Goal: Transaction & Acquisition: Purchase product/service

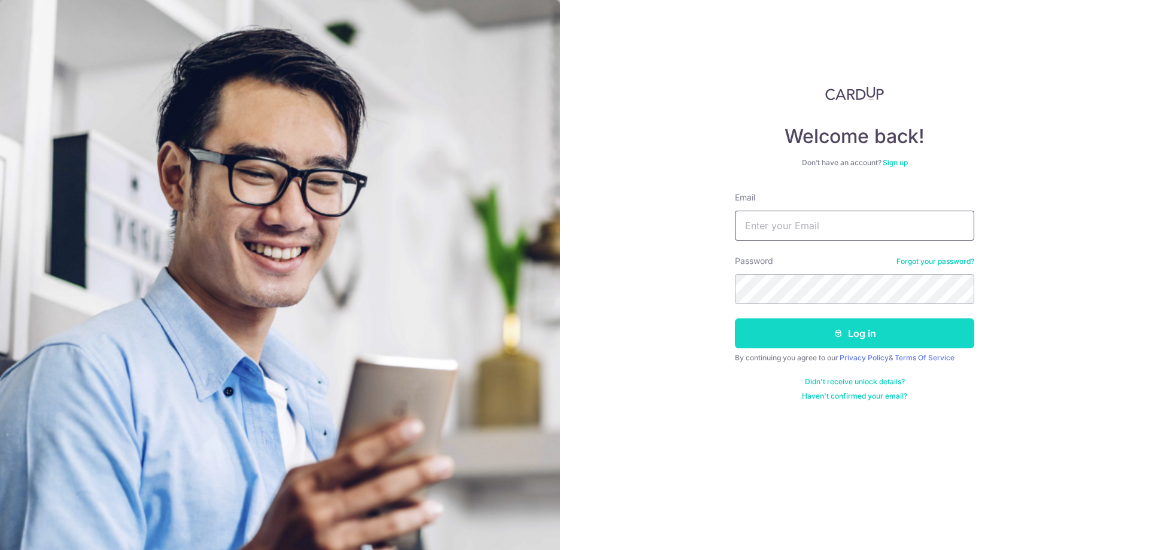
type input "[EMAIL_ADDRESS][DOMAIN_NAME]"
click at [829, 332] on button "Log in" at bounding box center [854, 333] width 239 height 30
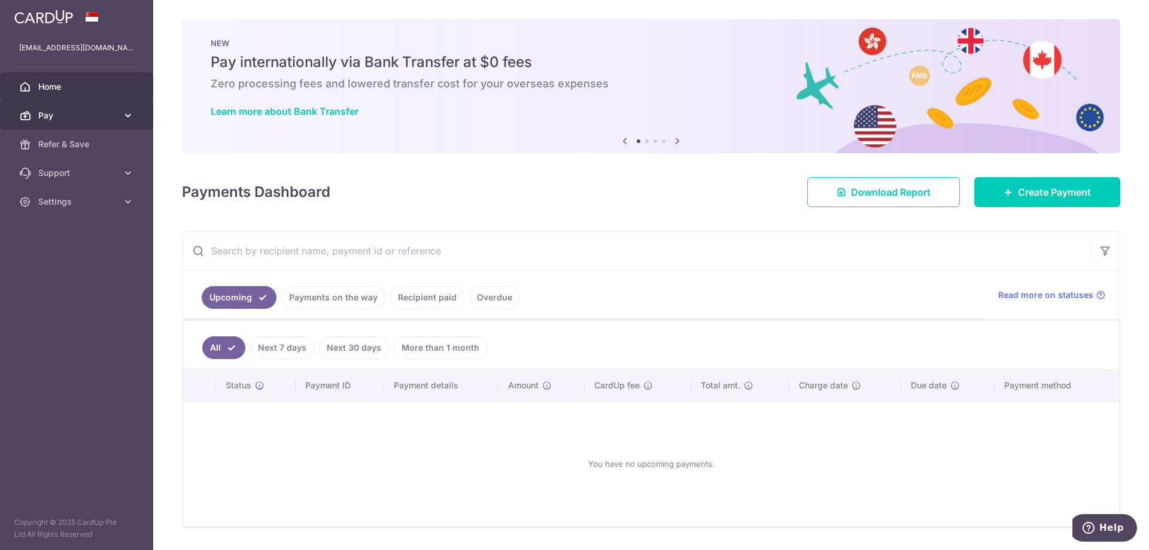
click at [83, 111] on span "Pay" at bounding box center [77, 116] width 79 height 12
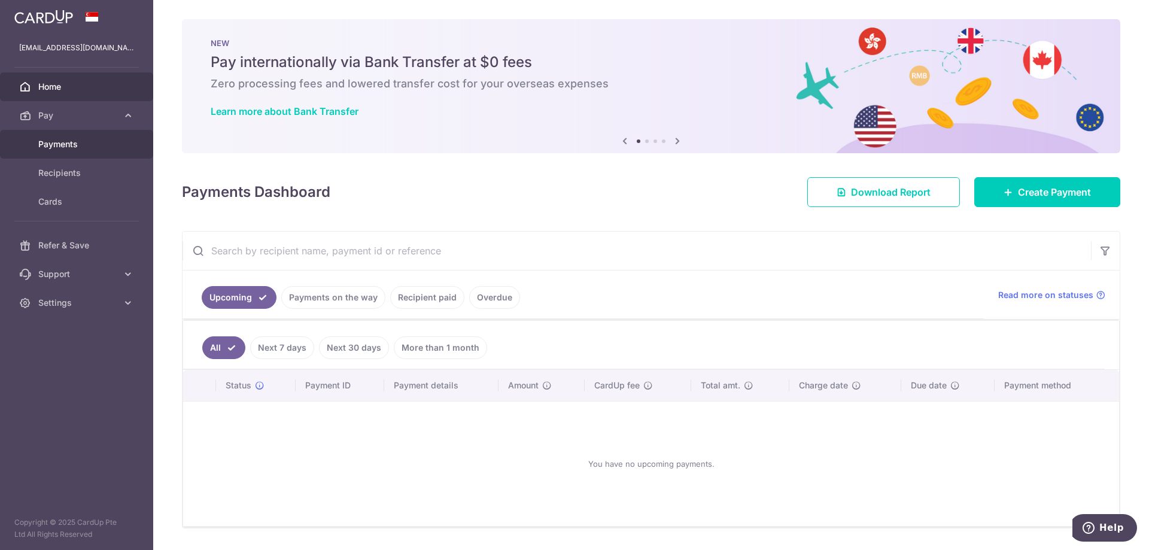
click at [74, 144] on span "Payments" at bounding box center [77, 144] width 79 height 12
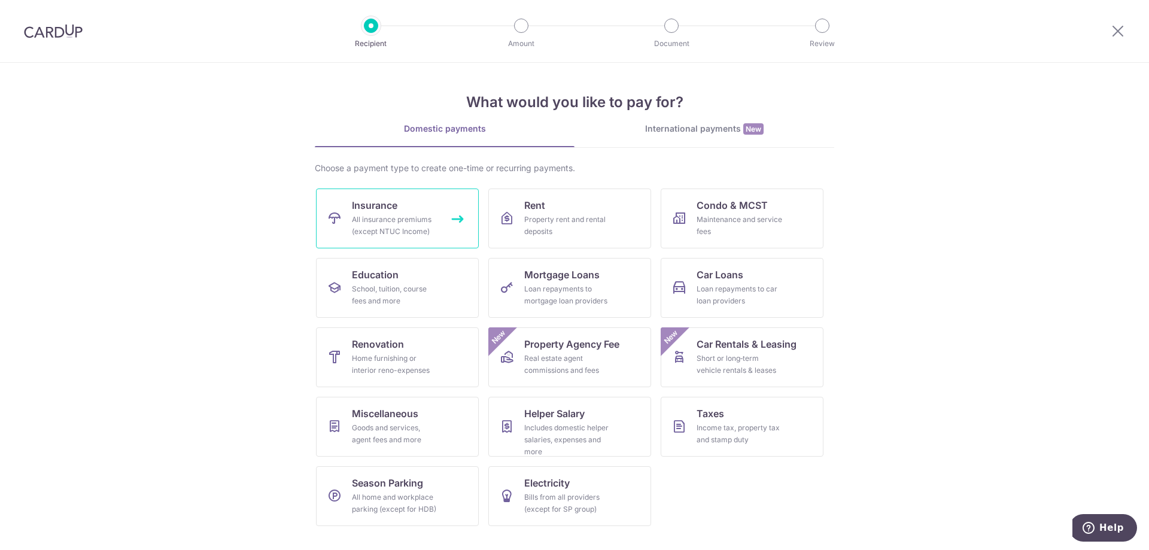
click at [397, 223] on div "All insurance premiums (except NTUC Income)" at bounding box center [395, 226] width 86 height 24
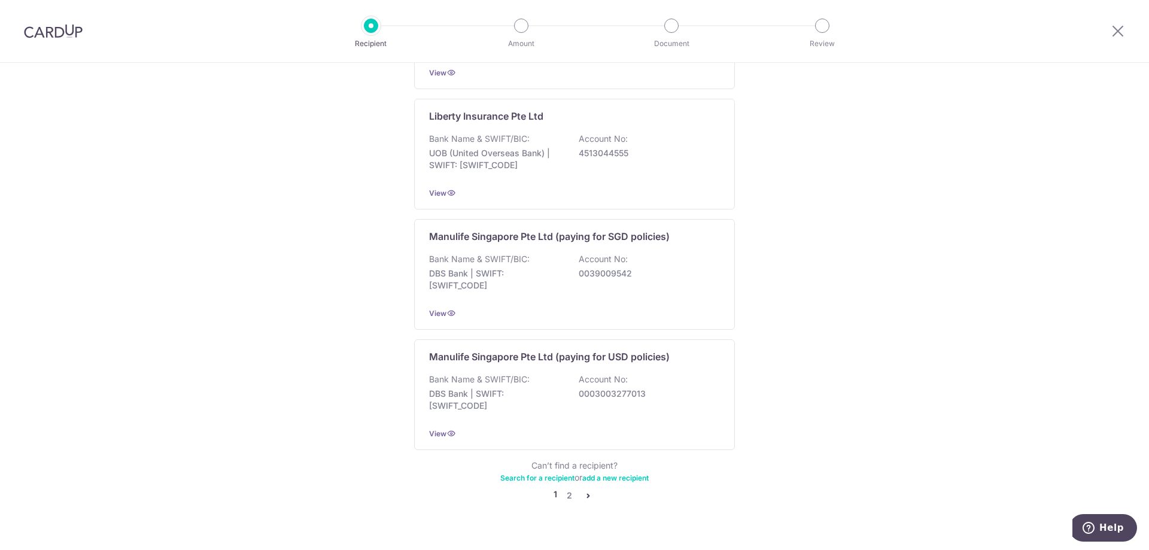
scroll to position [1085, 0]
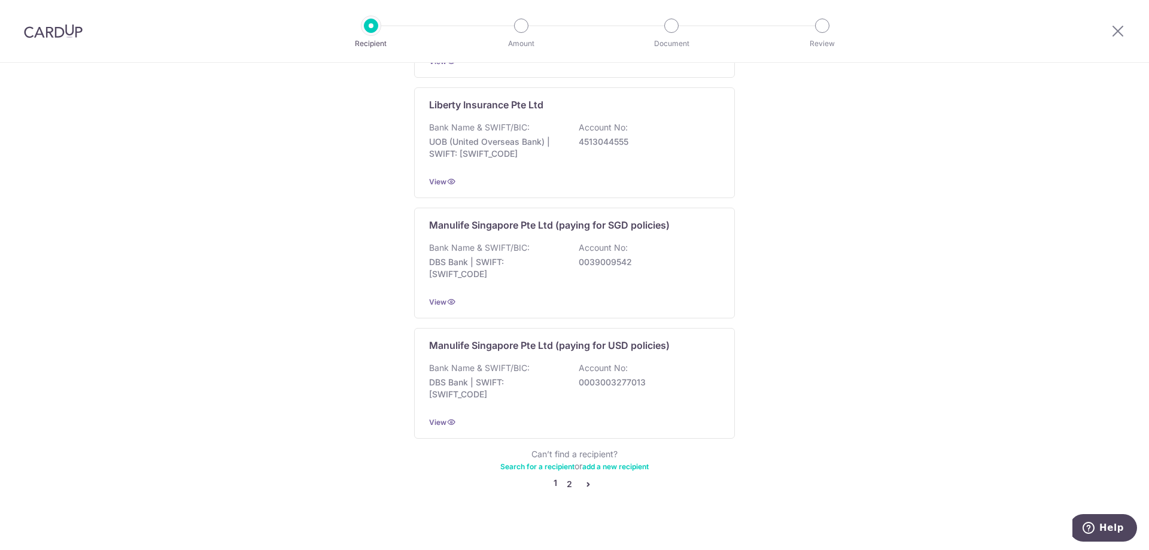
click at [567, 477] on link "2" at bounding box center [569, 484] width 14 height 14
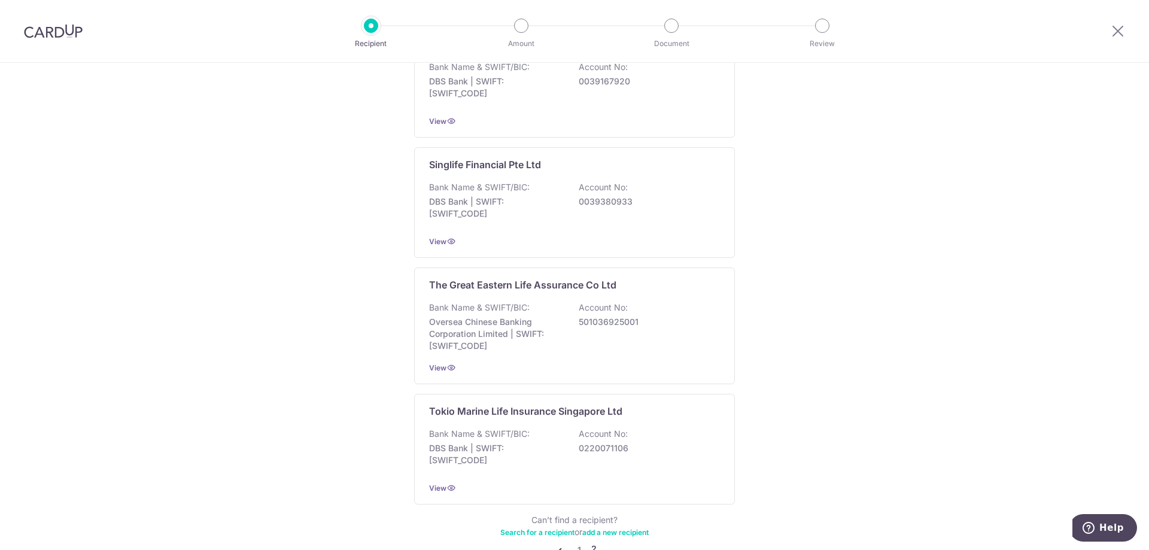
scroll to position [1018, 0]
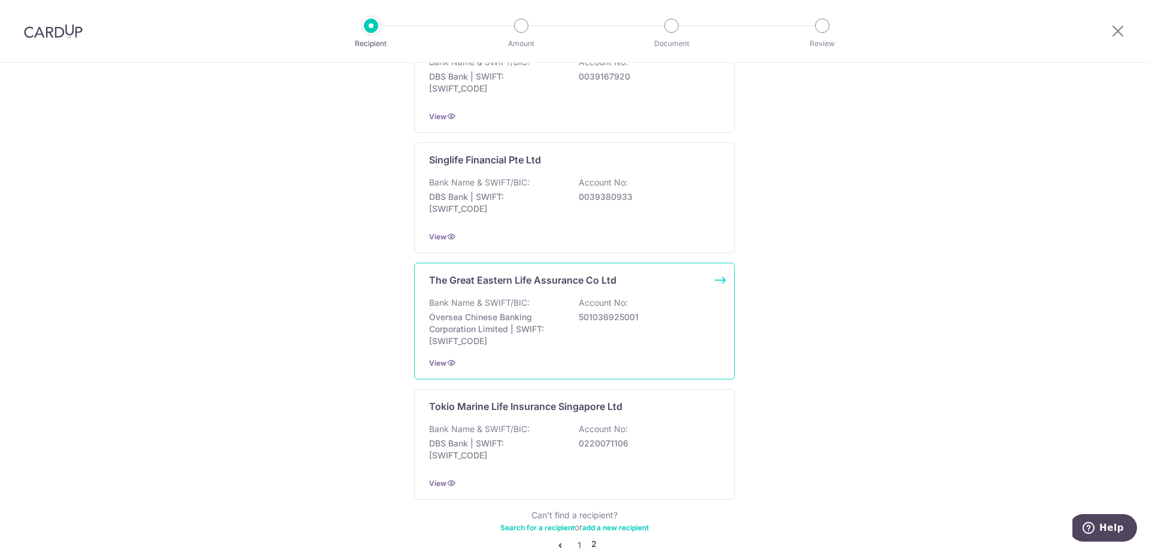
click at [514, 301] on p "Bank Name & SWIFT/BIC:" at bounding box center [479, 303] width 101 height 12
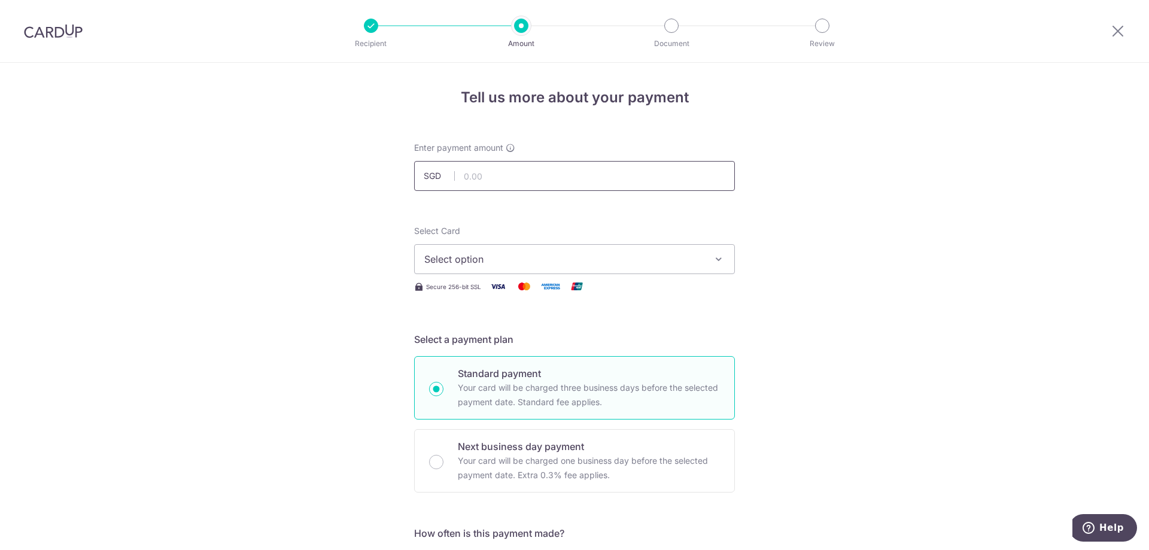
click at [493, 178] on input "text" at bounding box center [574, 176] width 321 height 30
type input "109.28"
drag, startPoint x: 358, startPoint y: 266, endPoint x: 376, endPoint y: 266, distance: 18.0
click at [482, 263] on span "Select option" at bounding box center [563, 259] width 279 height 14
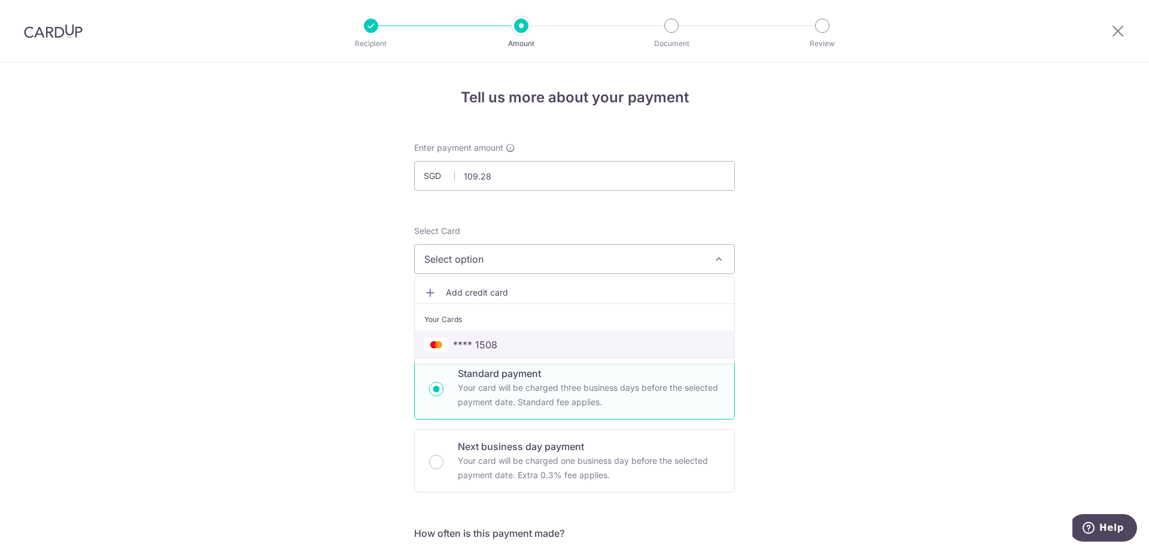
click at [490, 344] on span "**** 1508" at bounding box center [475, 345] width 44 height 14
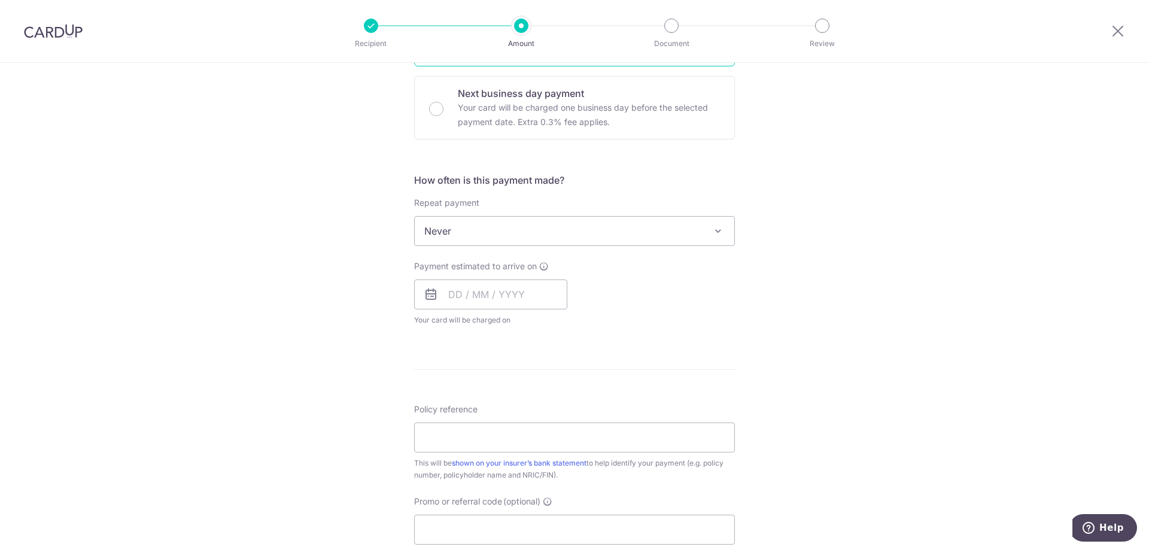
scroll to position [359, 0]
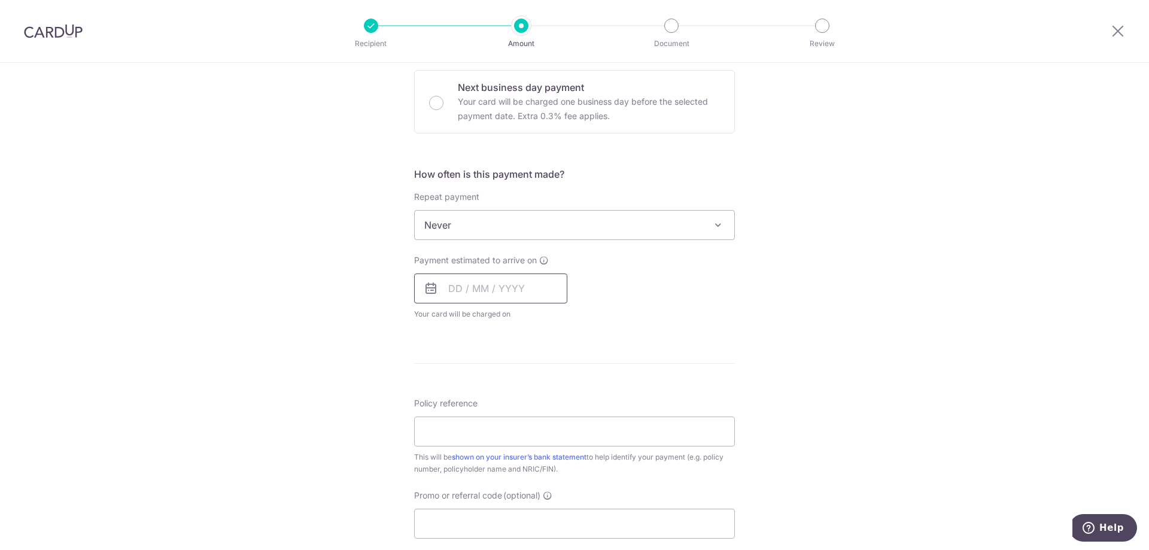
click at [474, 289] on input "text" at bounding box center [490, 289] width 153 height 30
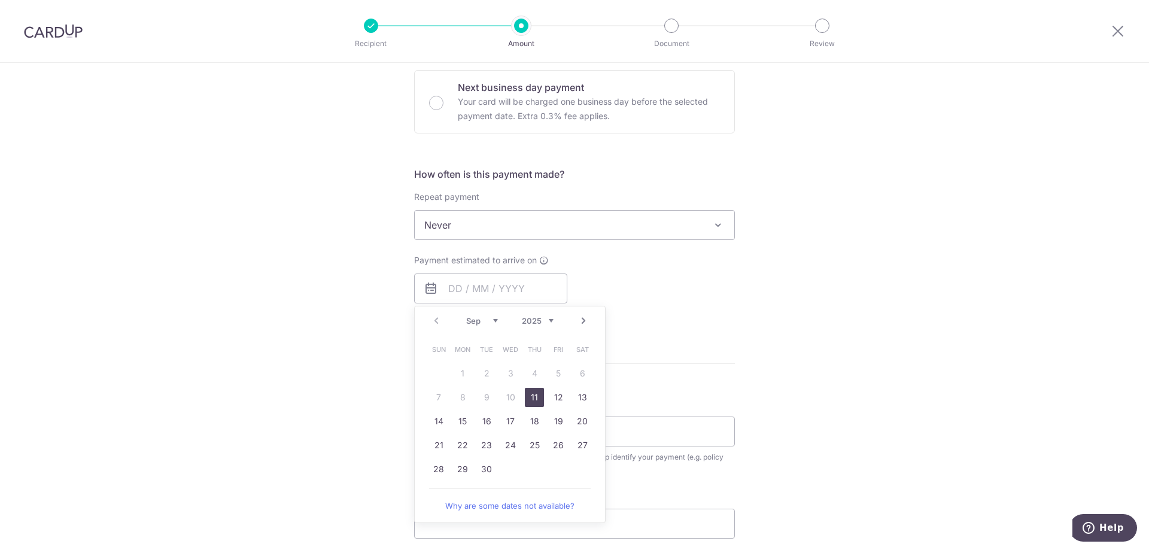
click at [429, 373] on table "Sun Mon Tue Wed Thu Fri Sat 1 2 3 4 5 6 7 8 9 10 11 12 13 14 15 16 17 18 19 20 …" at bounding box center [511, 410] width 168 height 144
click at [529, 401] on link "11" at bounding box center [534, 397] width 19 height 19
type input "[DATE]"
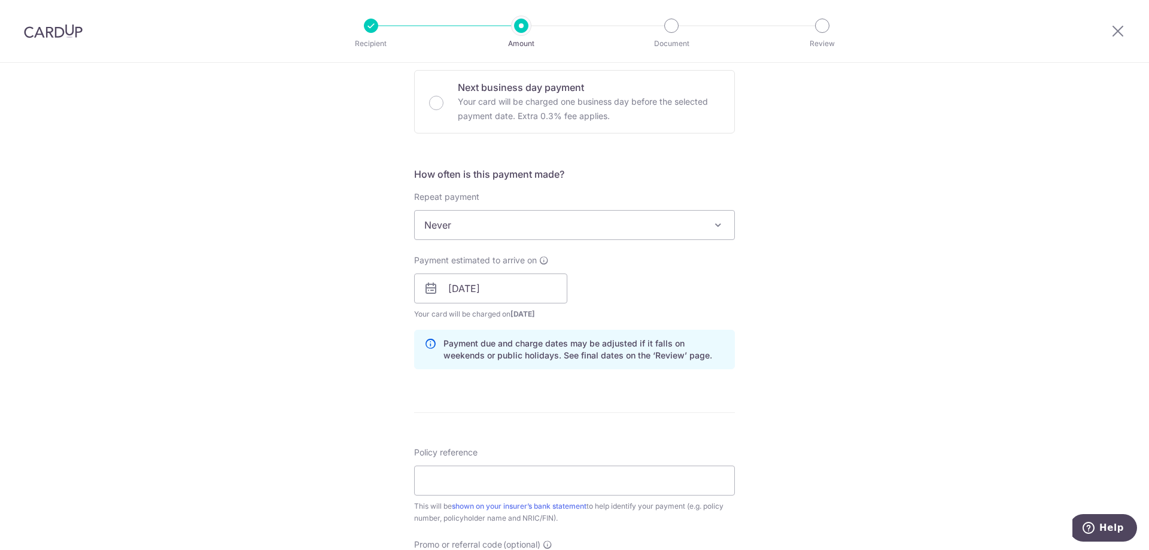
click at [348, 378] on div "Tell us more about your payment Enter payment amount SGD 109.28 109.28 Select C…" at bounding box center [574, 294] width 1149 height 1181
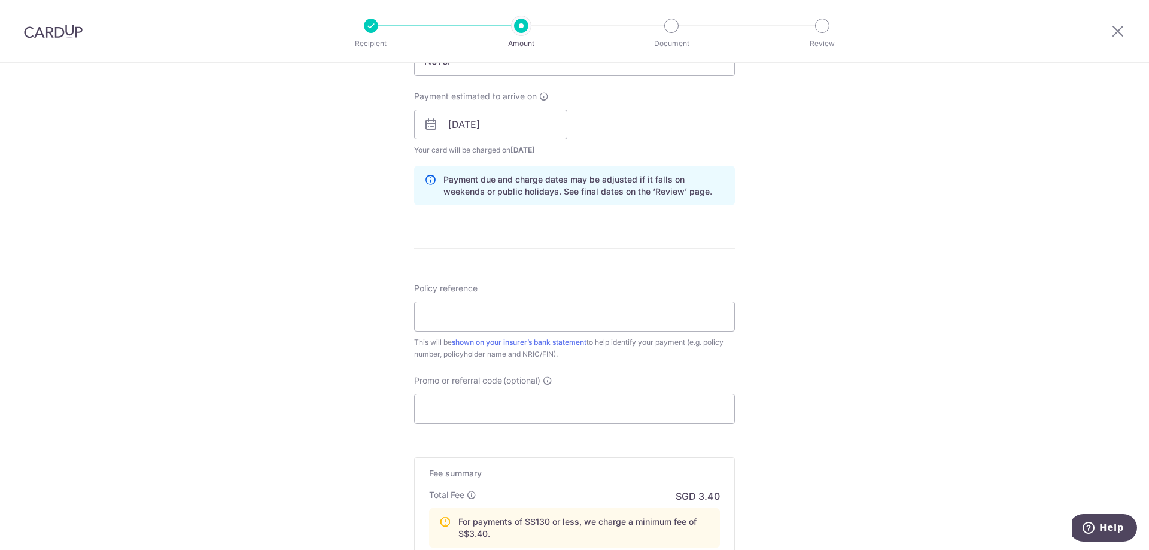
scroll to position [539, 0]
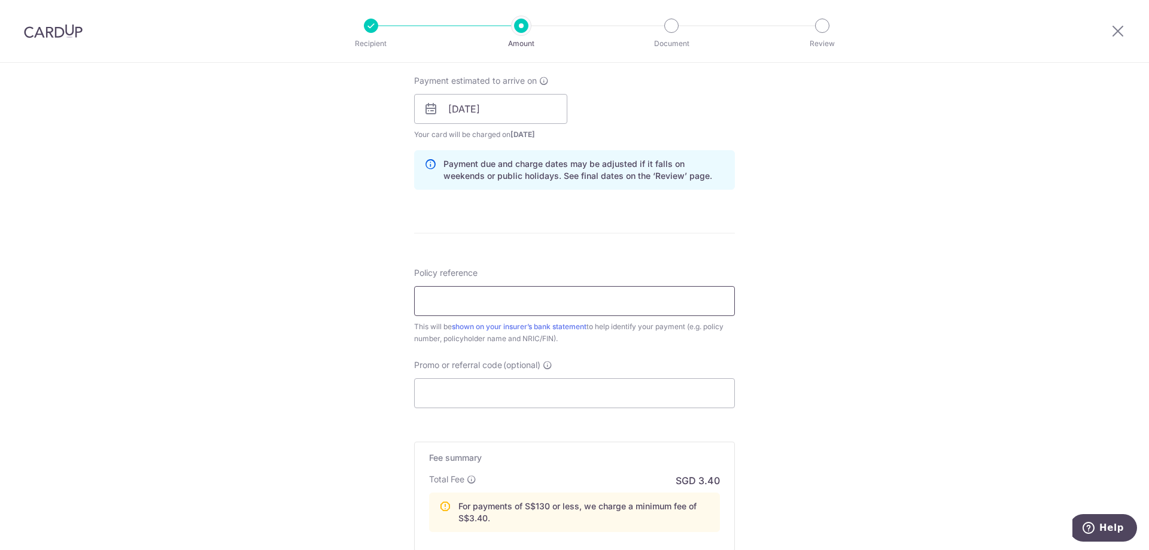
click at [444, 305] on input "Policy reference" at bounding box center [574, 301] width 321 height 30
type input "0246701824 - Lee Pei Zheng"
click at [362, 333] on div "Tell us more about your payment Enter payment amount SGD 109.28 109.28 Select C…" at bounding box center [574, 114] width 1149 height 1181
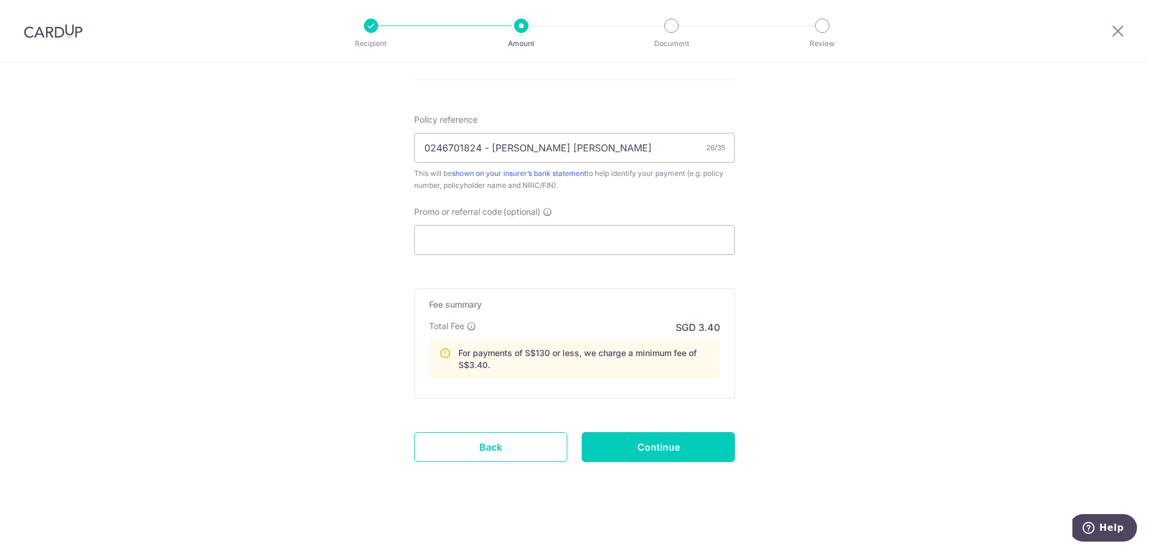
scroll to position [694, 0]
click at [648, 448] on input "Continue" at bounding box center [658, 445] width 153 height 30
type input "Create Schedule"
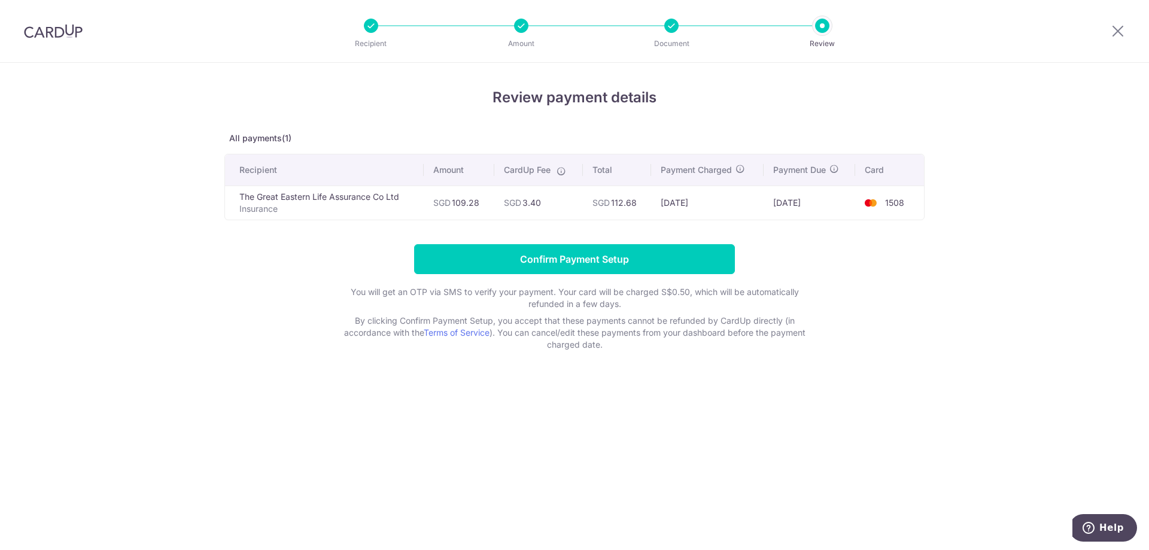
click at [709, 465] on div "Review payment details All payments(1) Recipient Amount CardUp Fee Total Paymen…" at bounding box center [574, 306] width 1149 height 487
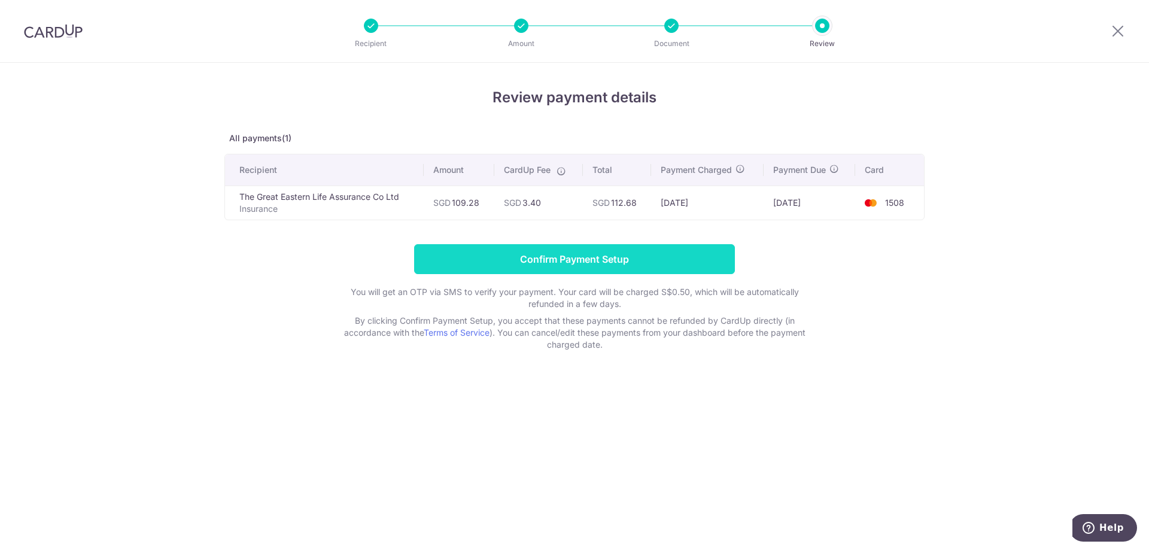
click at [582, 261] on input "Confirm Payment Setup" at bounding box center [574, 259] width 321 height 30
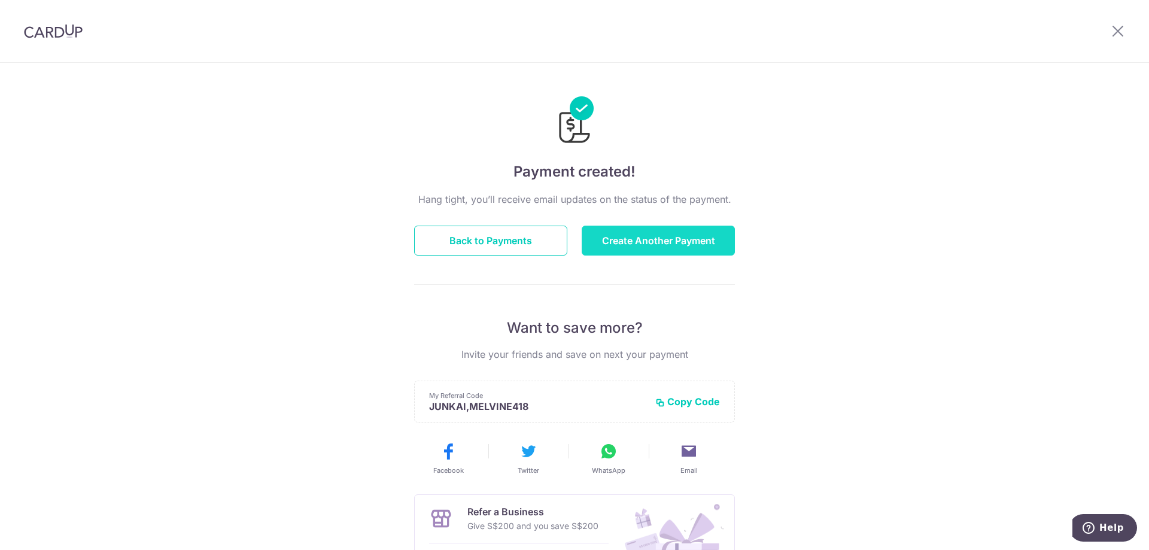
click at [627, 244] on button "Create Another Payment" at bounding box center [658, 241] width 153 height 30
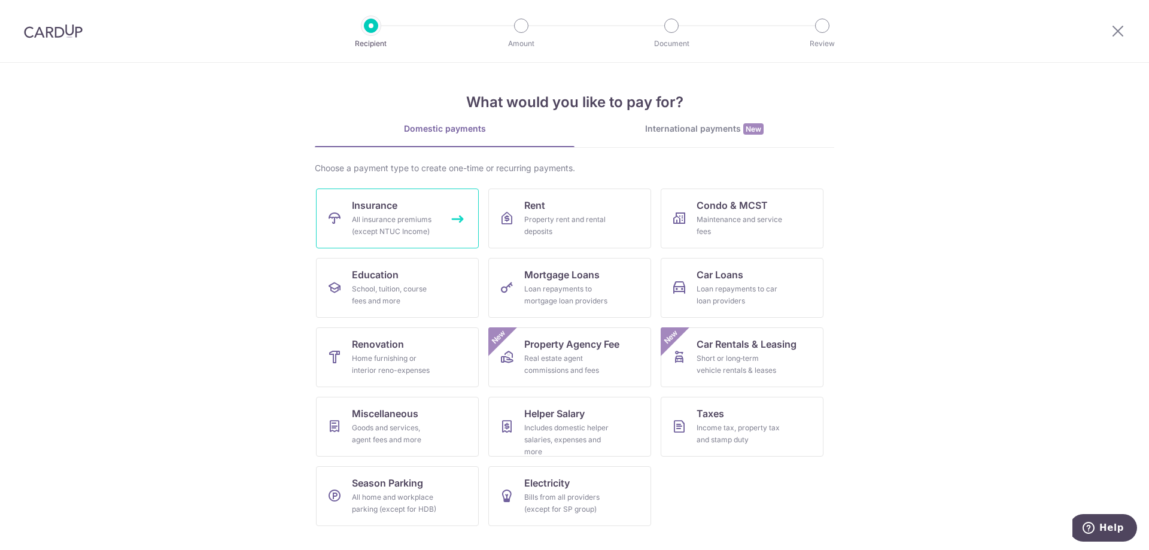
click at [421, 219] on div "All insurance premiums (except NTUC Income)" at bounding box center [395, 226] width 86 height 24
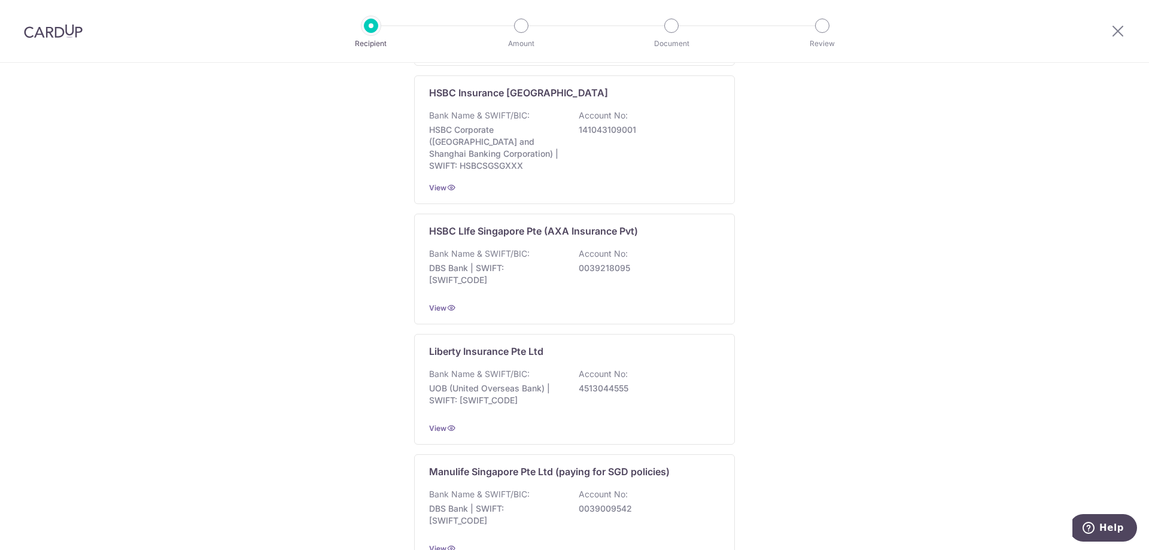
scroll to position [1085, 0]
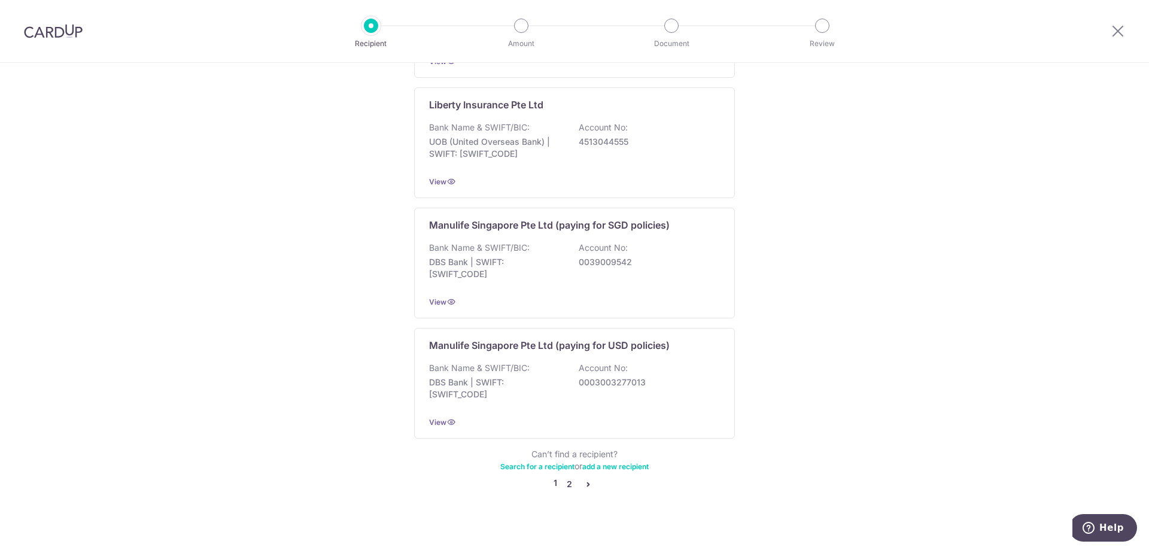
click at [566, 477] on link "2" at bounding box center [569, 484] width 14 height 14
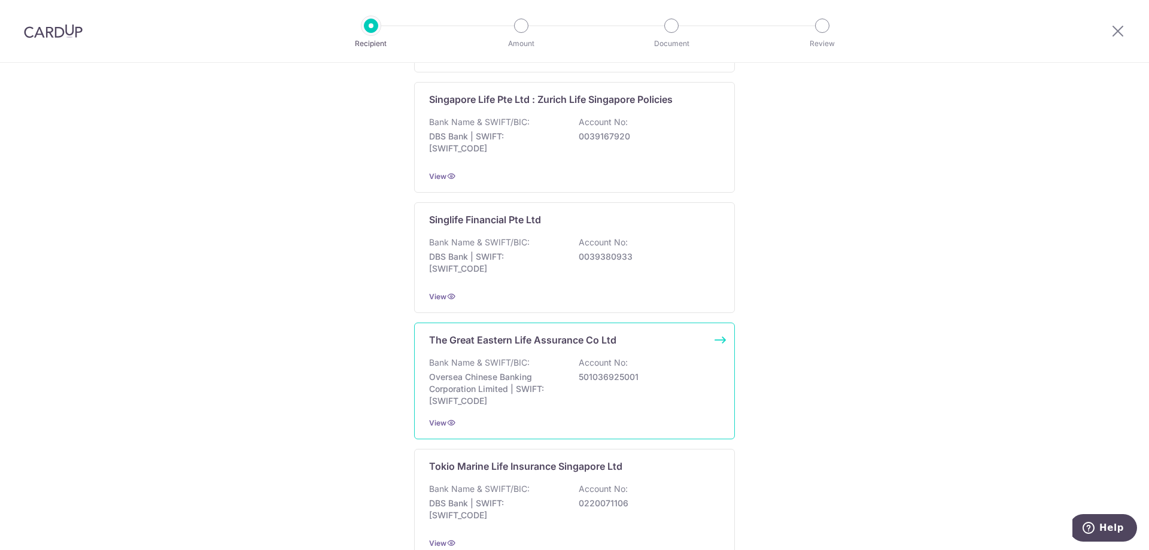
scroll to position [1018, 0]
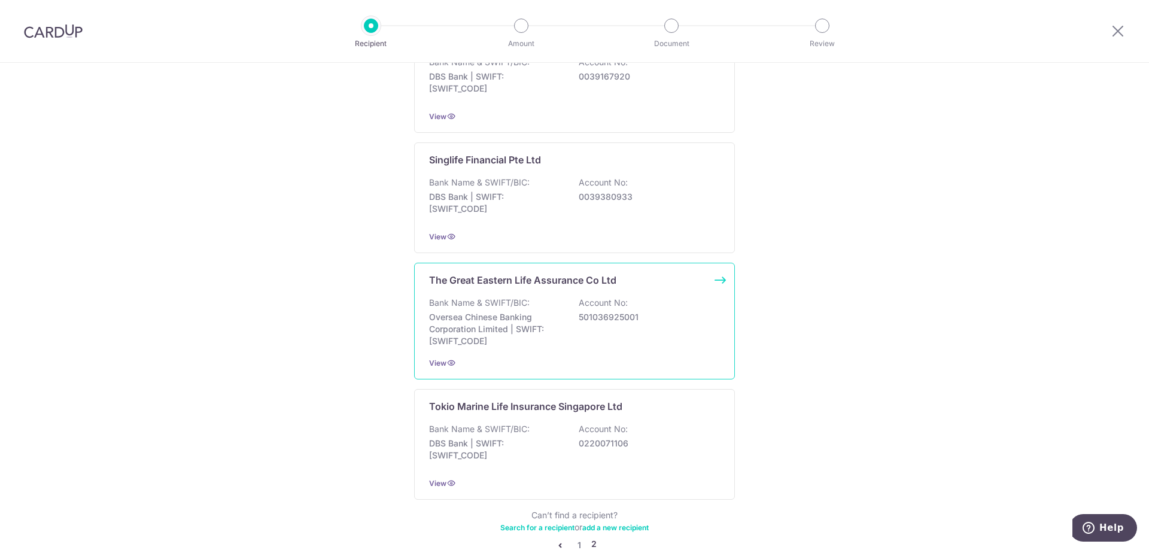
click at [537, 311] on p "Oversea Chinese Banking Corporation Limited | SWIFT: OCBCSGSGXXX" at bounding box center [496, 329] width 134 height 36
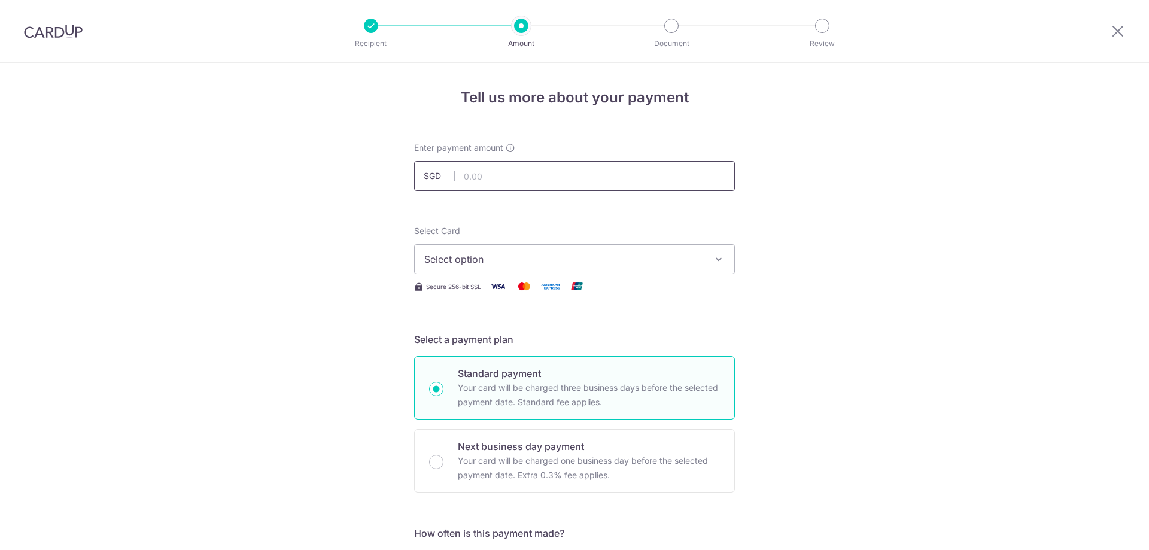
drag, startPoint x: 0, startPoint y: 0, endPoint x: 494, endPoint y: 179, distance: 525.3
click at [494, 179] on input "text" at bounding box center [574, 176] width 321 height 30
type input "370.69"
click at [466, 263] on span "Select option" at bounding box center [563, 259] width 279 height 14
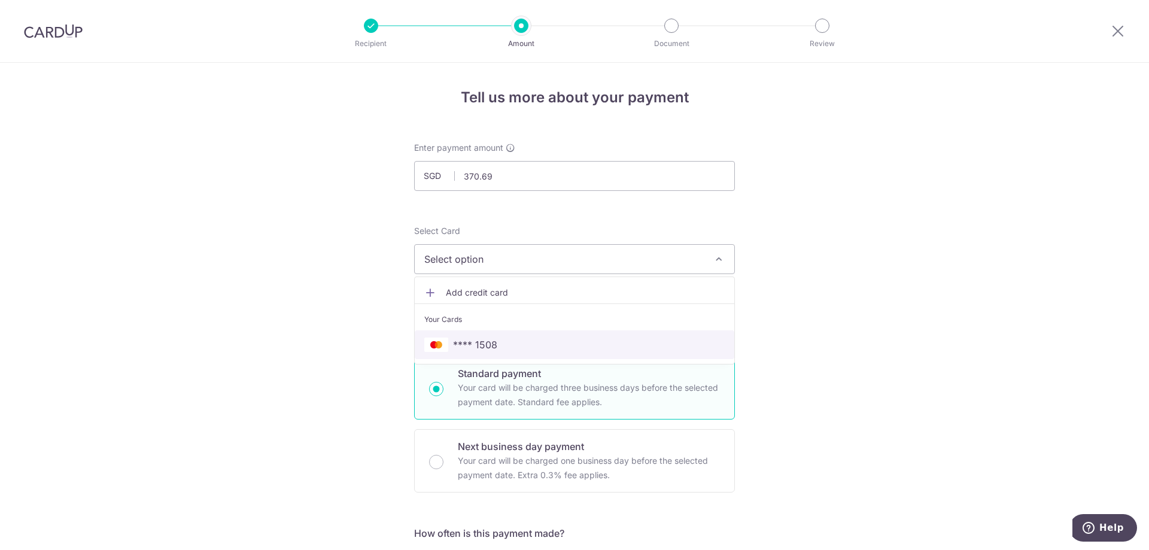
click at [482, 347] on span "**** 1508" at bounding box center [475, 345] width 44 height 14
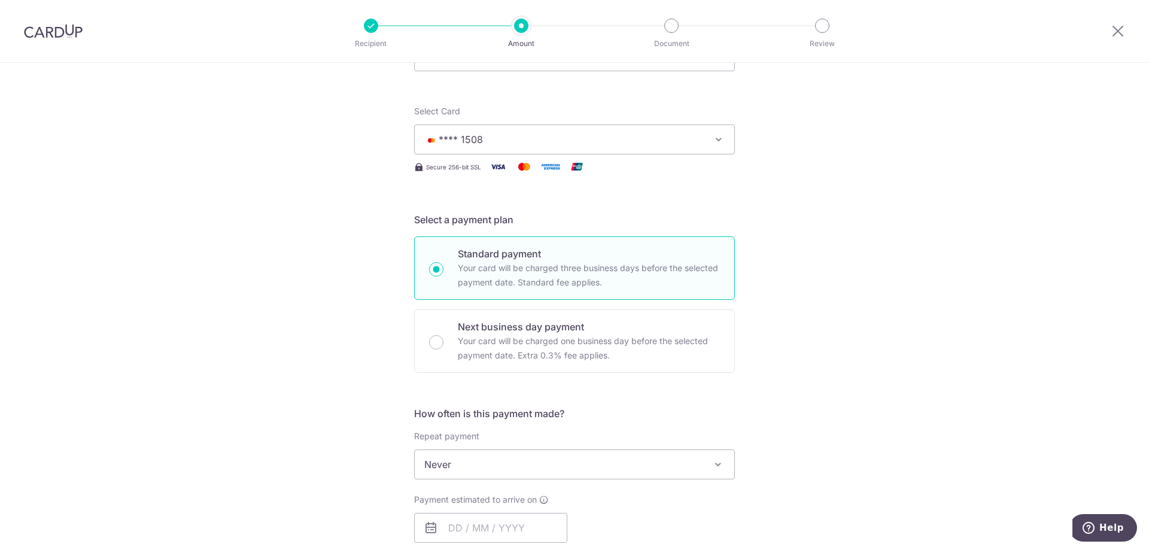
scroll to position [299, 0]
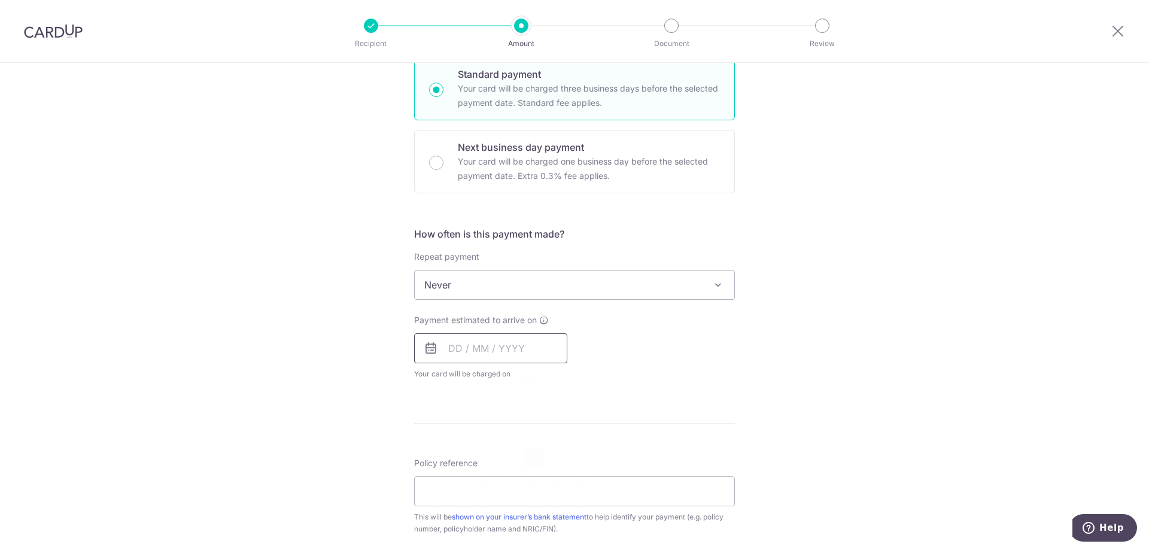
click at [482, 353] on input "text" at bounding box center [490, 348] width 153 height 30
click at [363, 345] on div "Tell us more about your payment Enter payment amount SGD 370.69 370.69 Select C…" at bounding box center [574, 305] width 1149 height 1083
click at [472, 345] on input "text" at bounding box center [490, 348] width 153 height 30
click at [531, 456] on link "11" at bounding box center [534, 457] width 19 height 19
type input "11/09/2025"
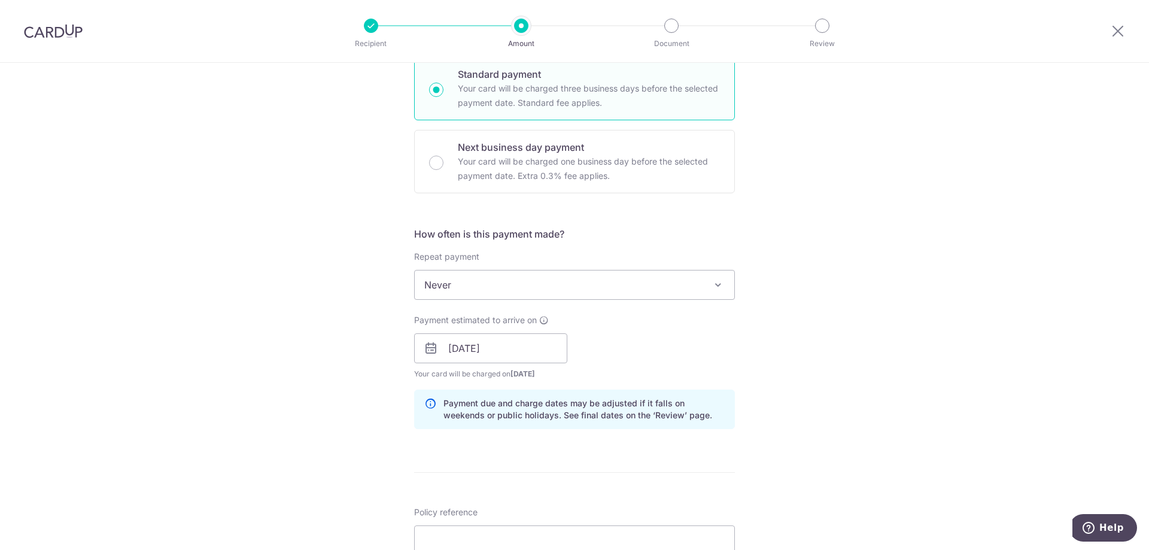
click at [357, 389] on div "Tell us more about your payment Enter payment amount SGD 370.69 370.69 Select C…" at bounding box center [574, 330] width 1149 height 1132
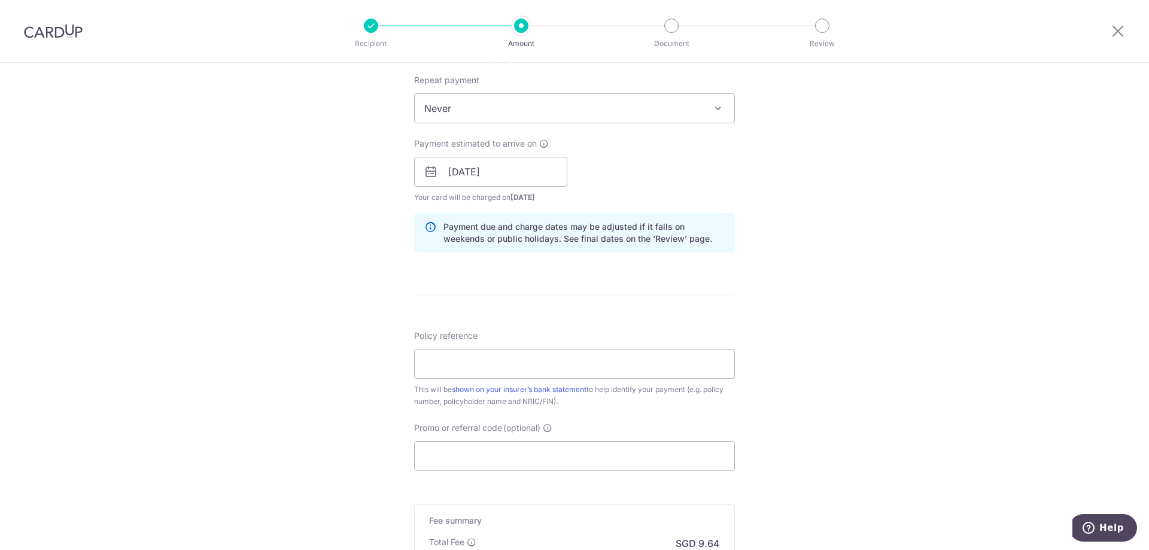
scroll to position [539, 0]
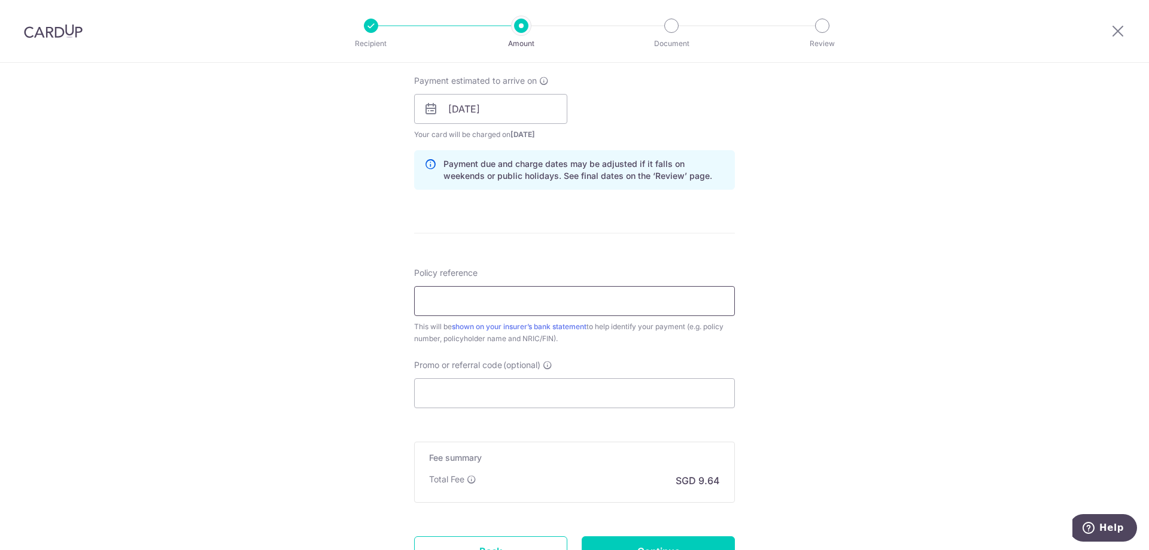
click at [451, 304] on input "Policy reference" at bounding box center [574, 301] width 321 height 30
click at [318, 368] on div "Tell us more about your payment Enter payment amount SGD 370.69 370.69 Select C…" at bounding box center [574, 90] width 1149 height 1132
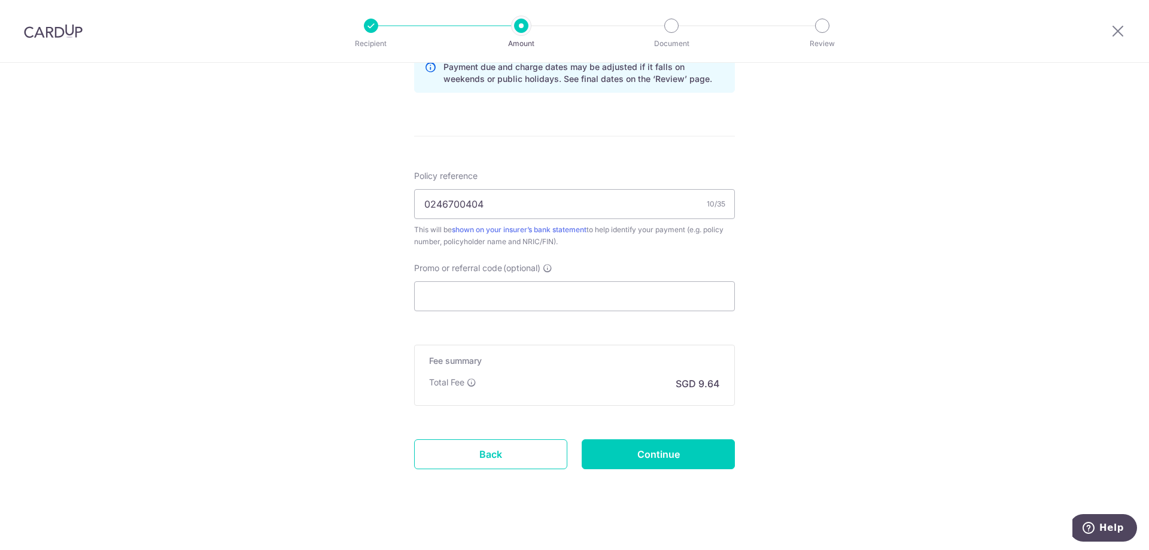
scroll to position [645, 0]
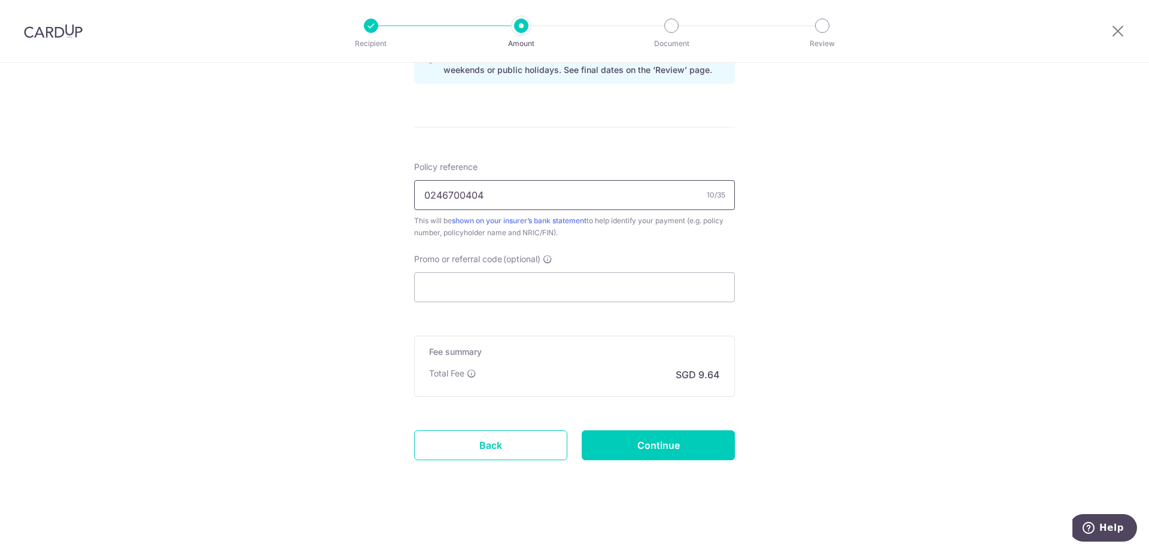
click at [512, 203] on input "0246700404" at bounding box center [574, 195] width 321 height 30
type input "0246700404 - Lee Pei Zheng"
click at [625, 447] on input "Continue" at bounding box center [658, 445] width 153 height 30
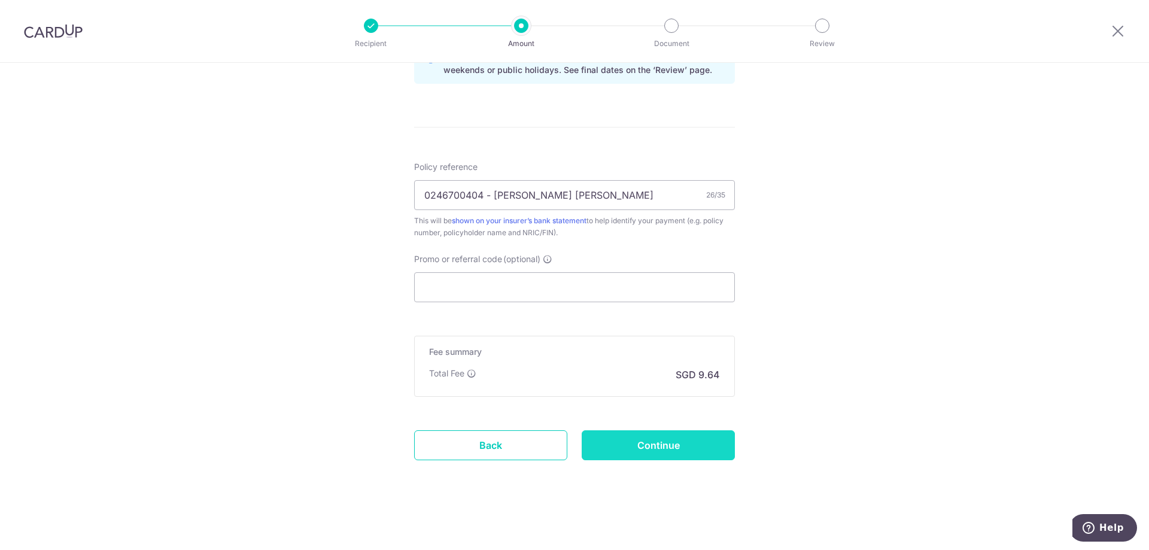
type input "Create Schedule"
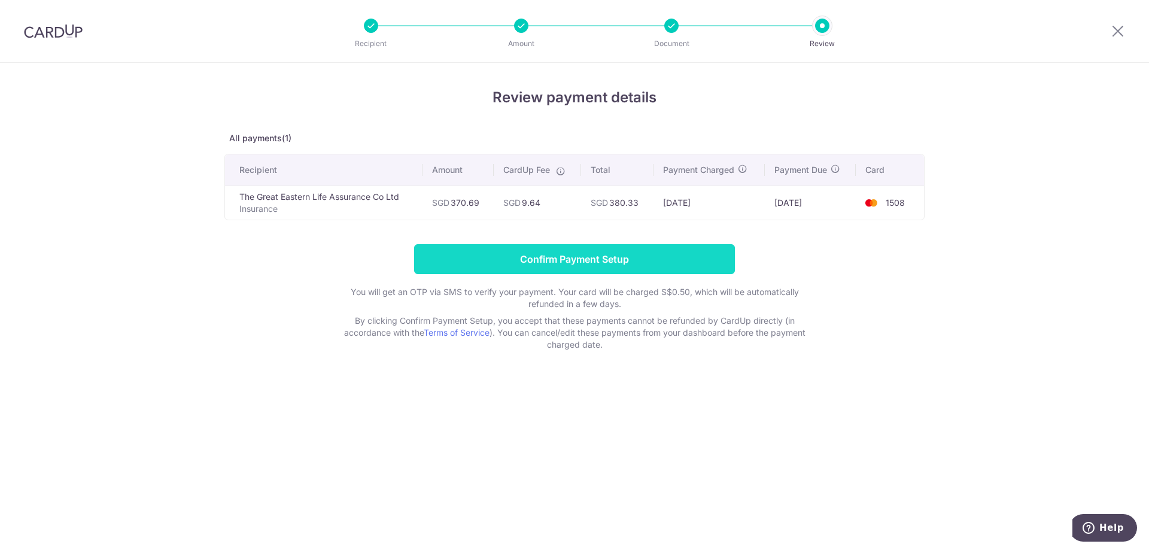
click at [549, 257] on input "Confirm Payment Setup" at bounding box center [574, 259] width 321 height 30
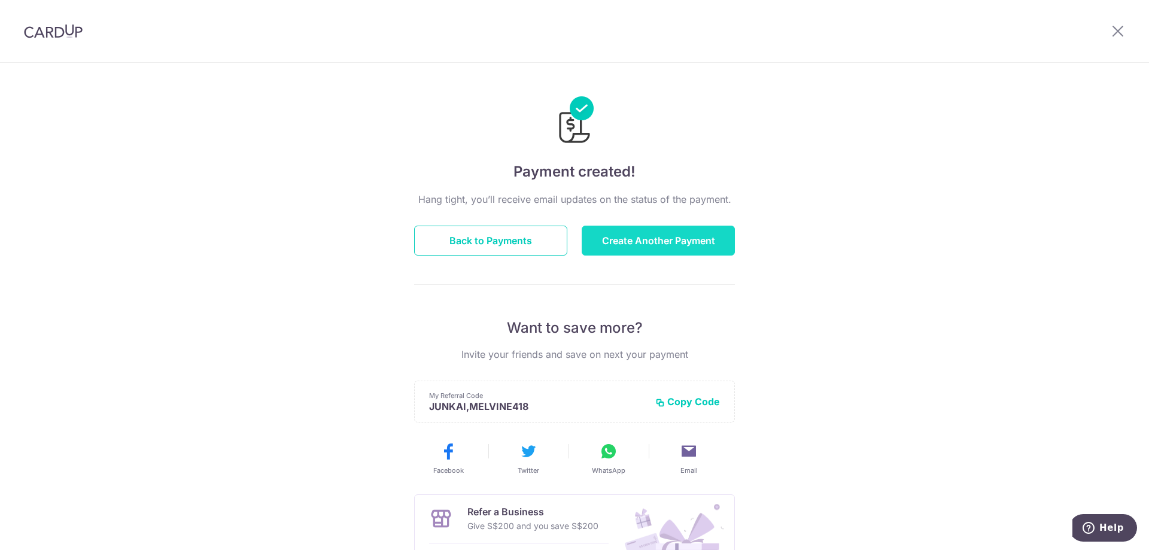
click at [626, 241] on button "Create Another Payment" at bounding box center [658, 241] width 153 height 30
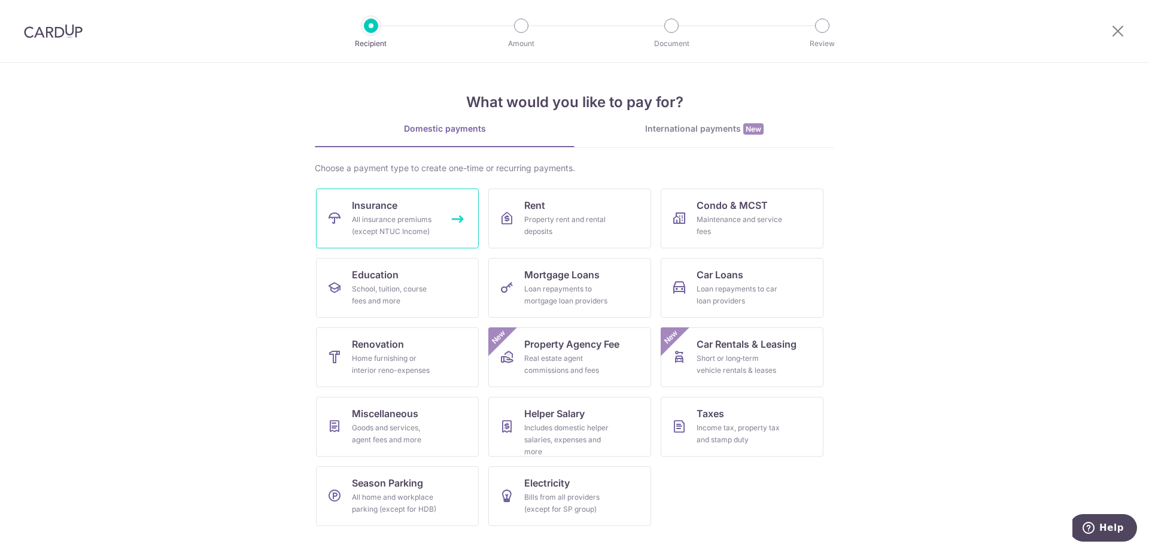
click at [415, 213] on link "Insurance All insurance premiums (except NTUC Income)" at bounding box center [397, 219] width 163 height 60
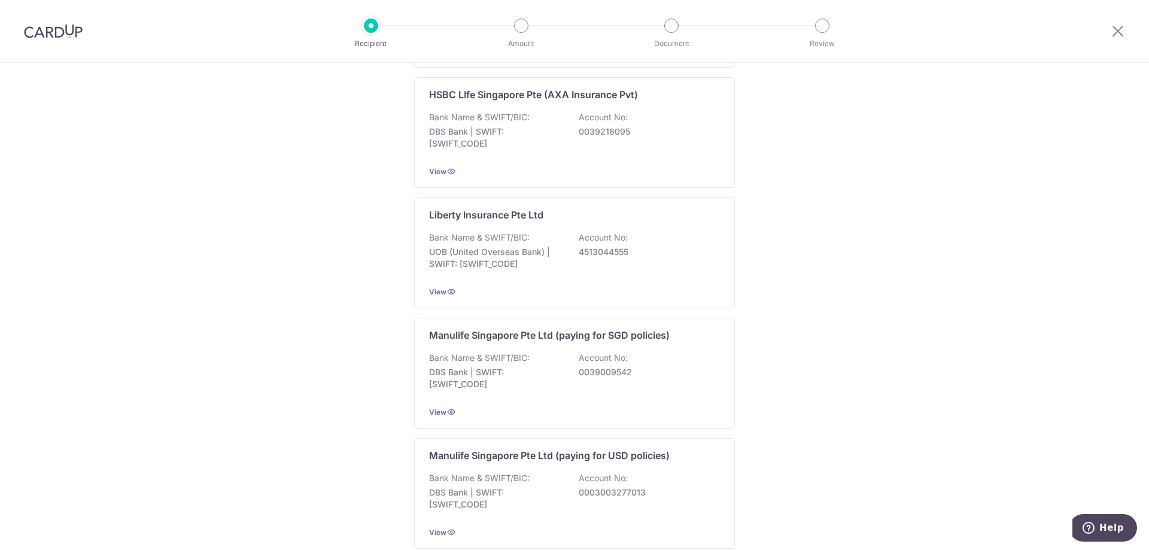
scroll to position [1085, 0]
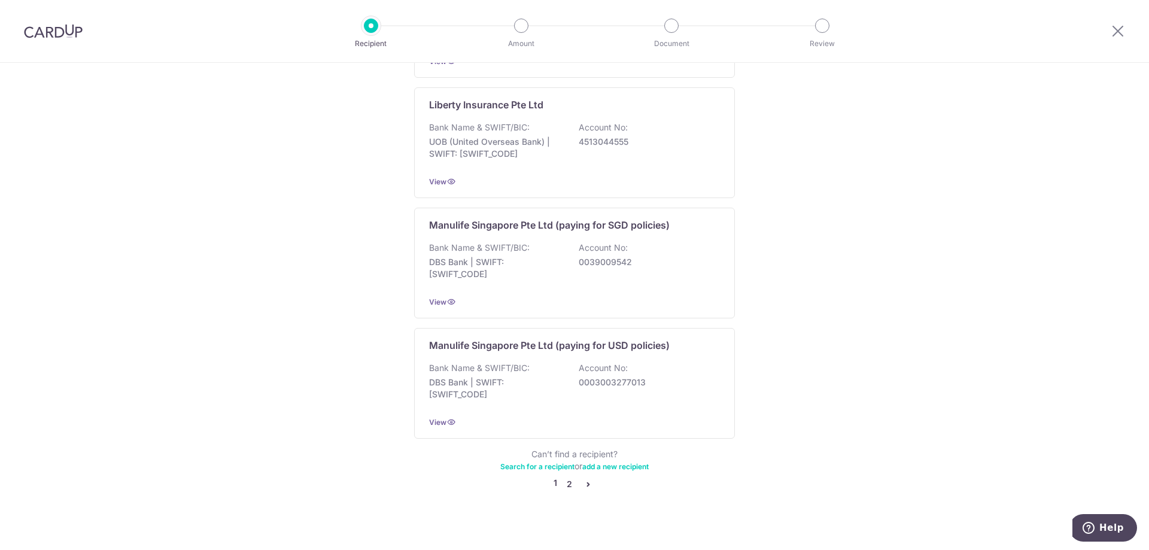
click at [566, 477] on link "2" at bounding box center [569, 484] width 14 height 14
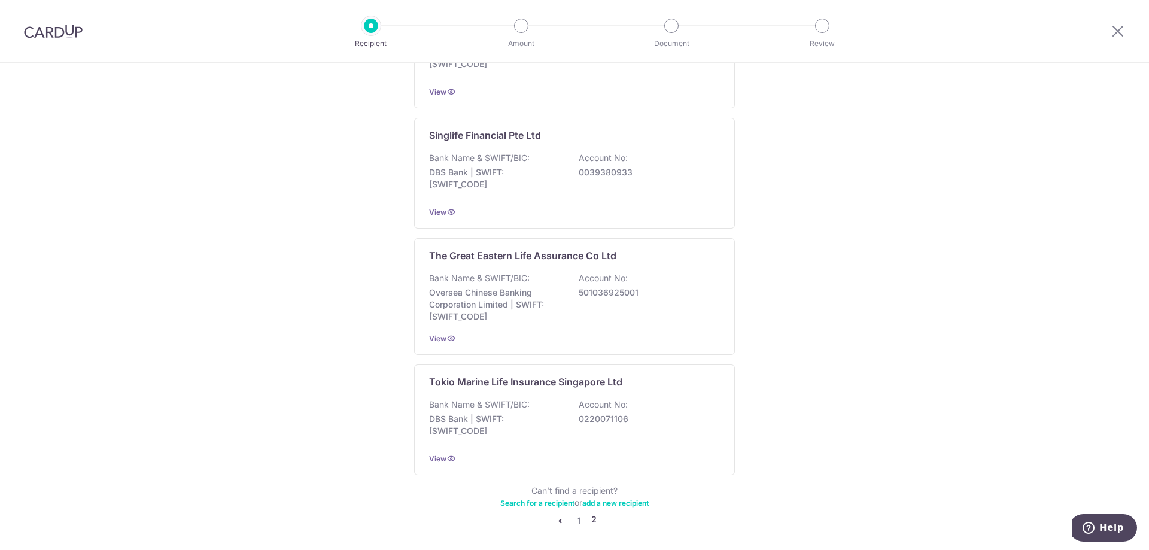
scroll to position [1091, 0]
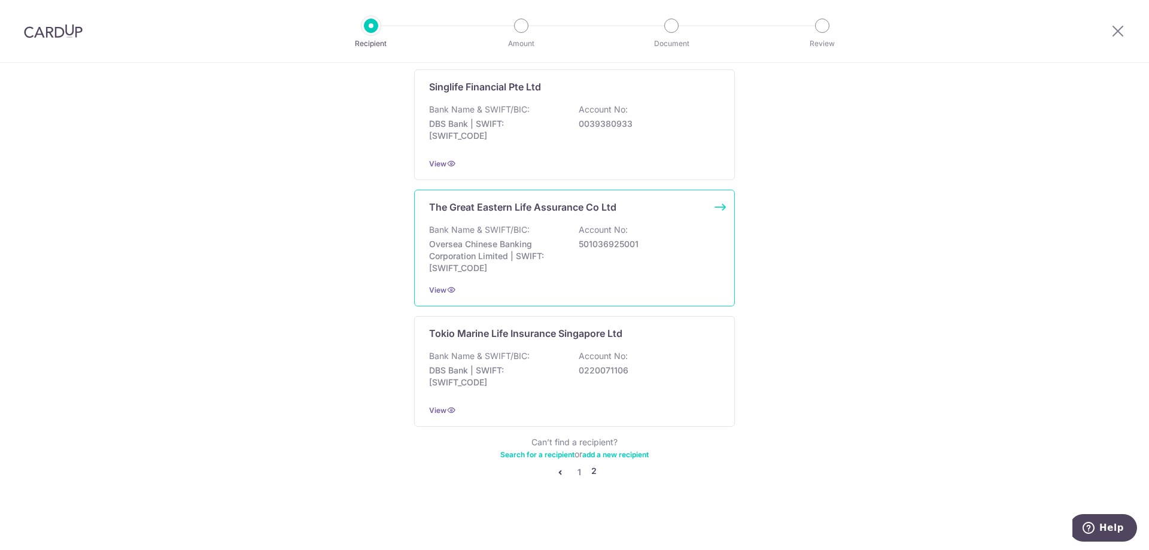
click at [481, 250] on p "Oversea Chinese Banking Corporation Limited | SWIFT: [SWIFT_CODE]" at bounding box center [496, 256] width 134 height 36
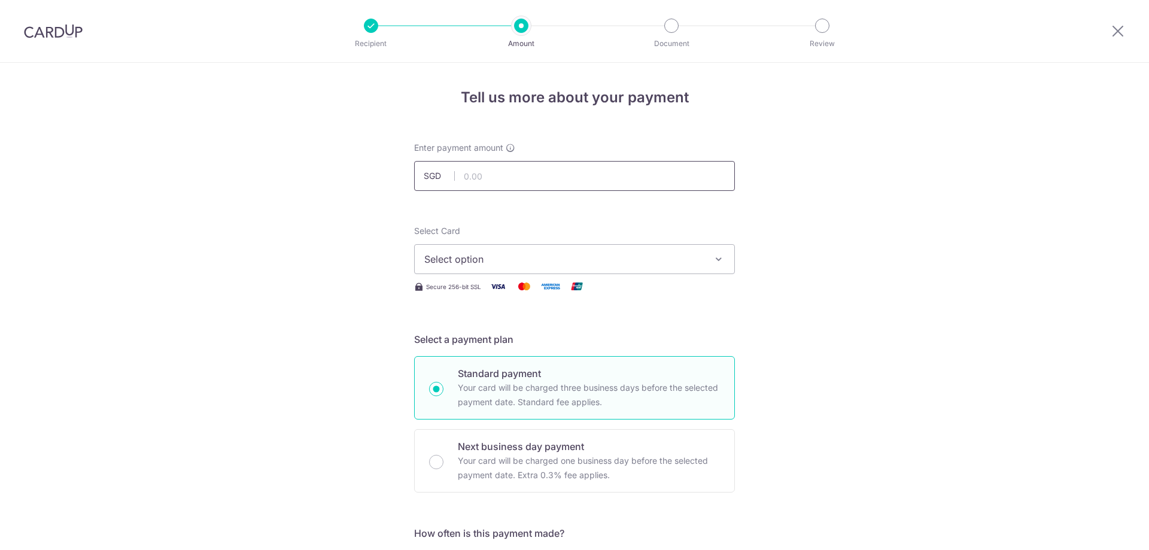
click at [486, 173] on input "text" at bounding box center [574, 176] width 321 height 30
type input "707.50"
click at [494, 259] on span "Select option" at bounding box center [563, 259] width 279 height 14
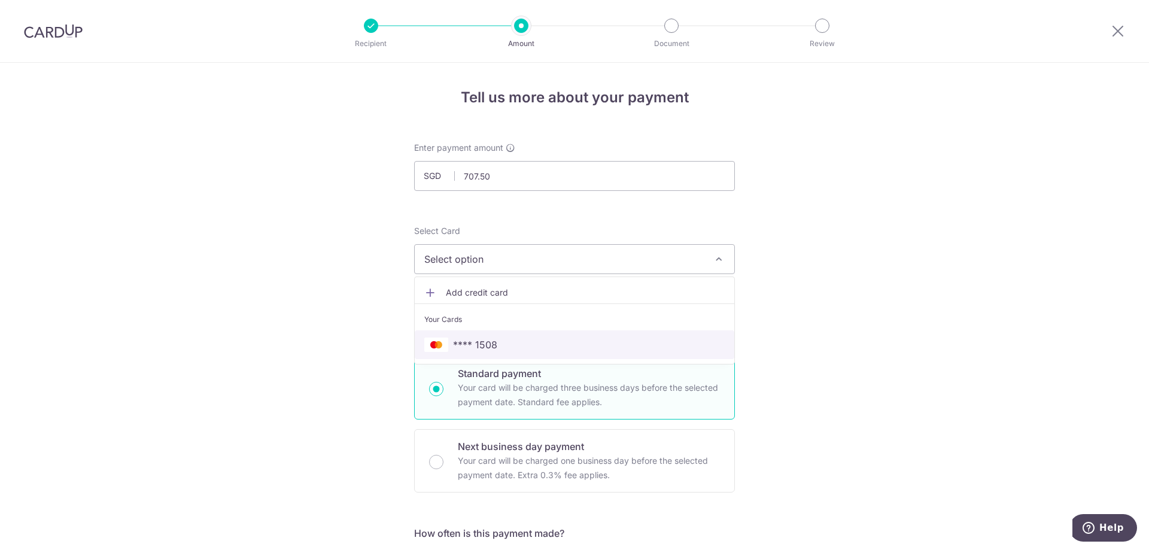
click at [478, 344] on span "**** 1508" at bounding box center [475, 345] width 44 height 14
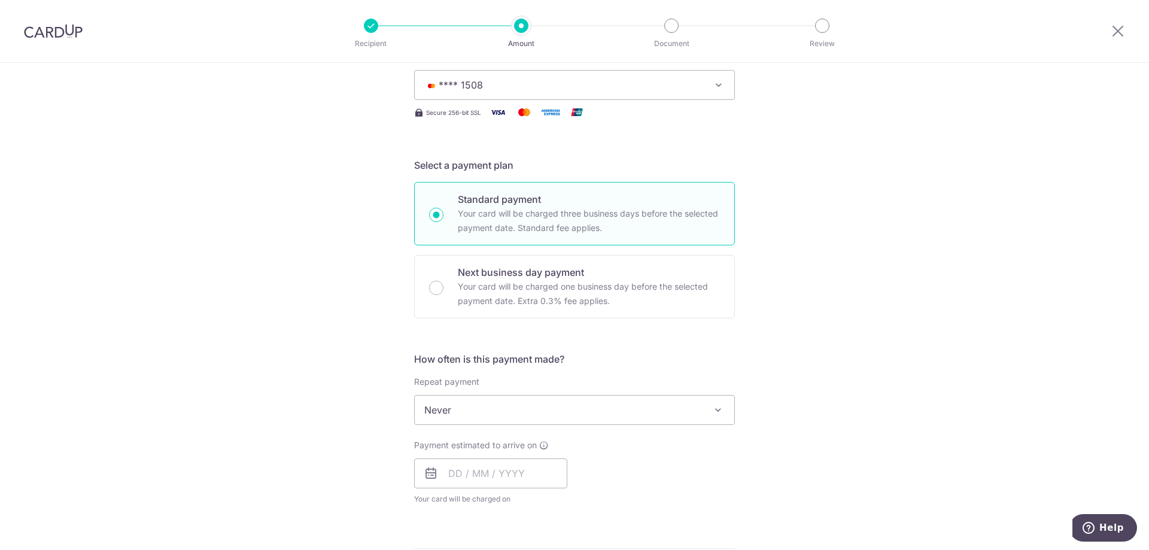
scroll to position [239, 0]
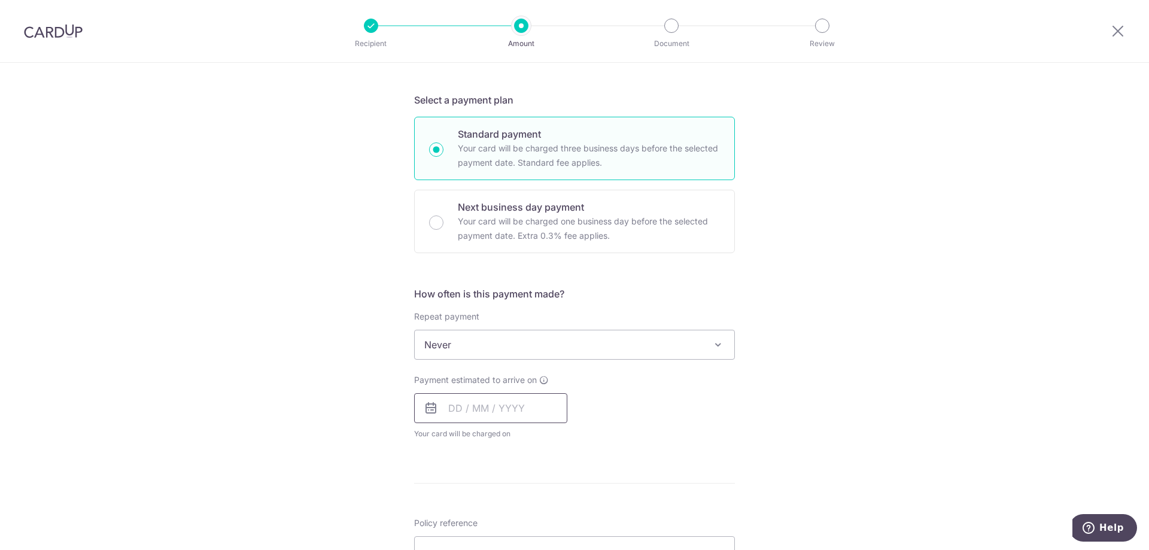
click at [488, 415] on input "text" at bounding box center [490, 408] width 153 height 30
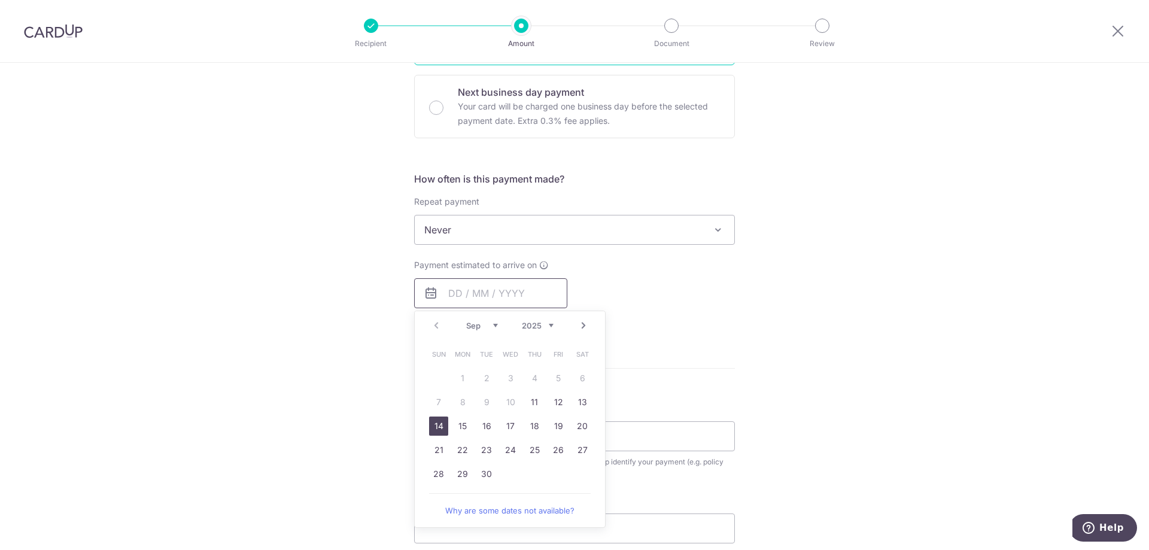
scroll to position [359, 0]
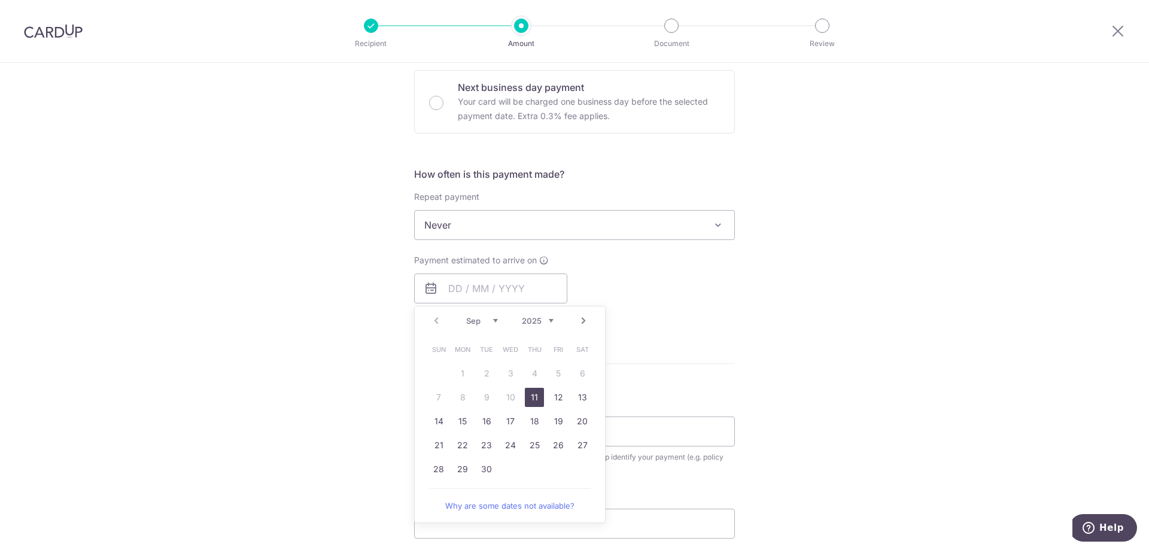
click at [532, 398] on link "11" at bounding box center [534, 397] width 19 height 19
type input "[DATE]"
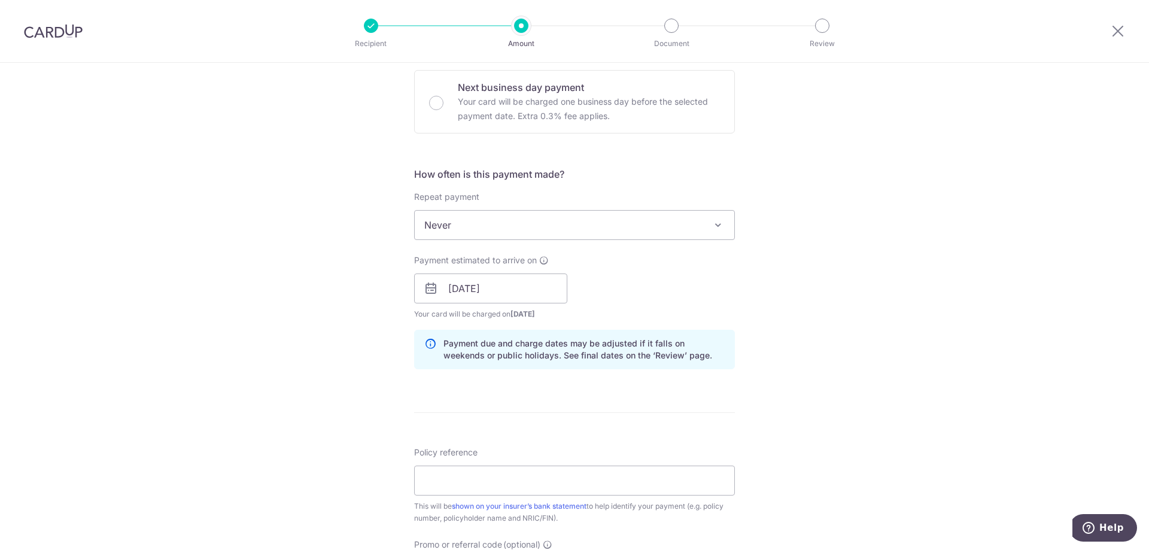
click at [353, 375] on div "Tell us more about your payment Enter payment amount SGD 707.50 707.50 Select C…" at bounding box center [574, 270] width 1149 height 1132
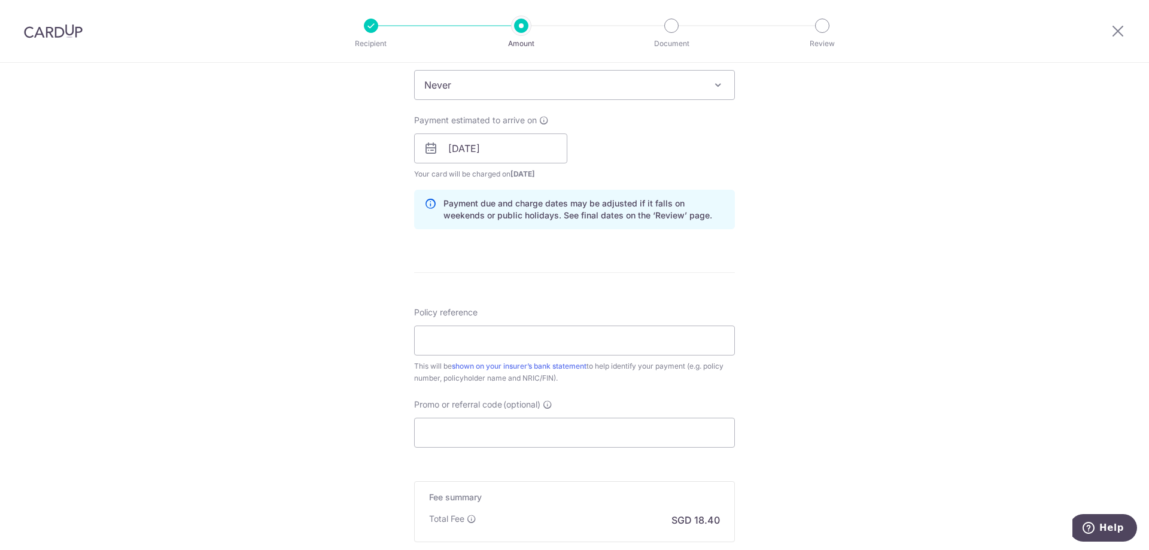
scroll to position [539, 0]
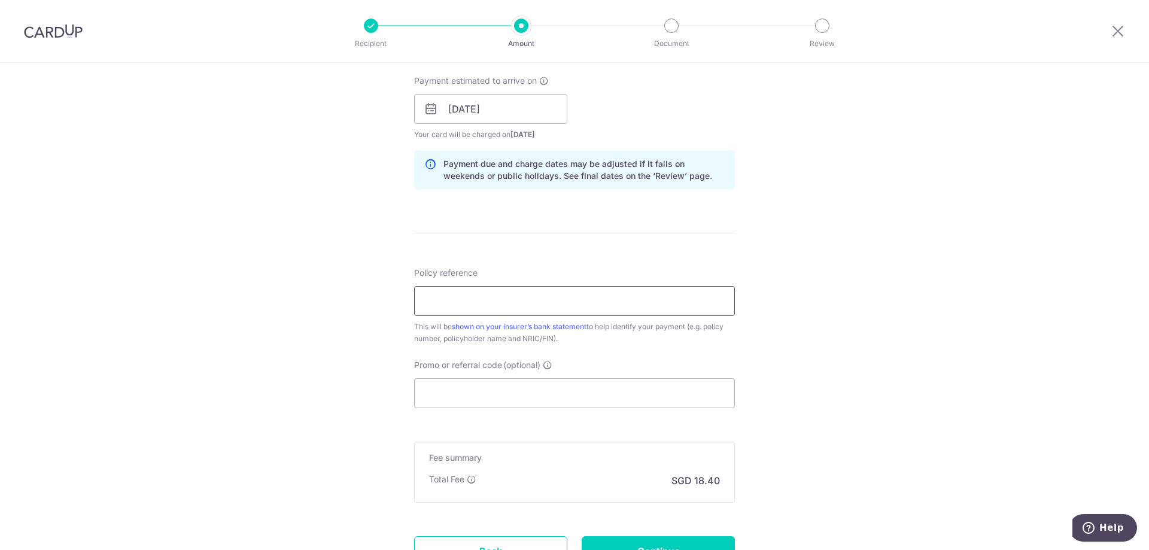
click at [451, 308] on input "Policy reference" at bounding box center [574, 301] width 321 height 30
type input "0246700381 - [PERSON_NAME] [PERSON_NAME]"
click at [350, 331] on div "Tell us more about your payment Enter payment amount SGD 707.50 707.50 Select C…" at bounding box center [574, 90] width 1149 height 1132
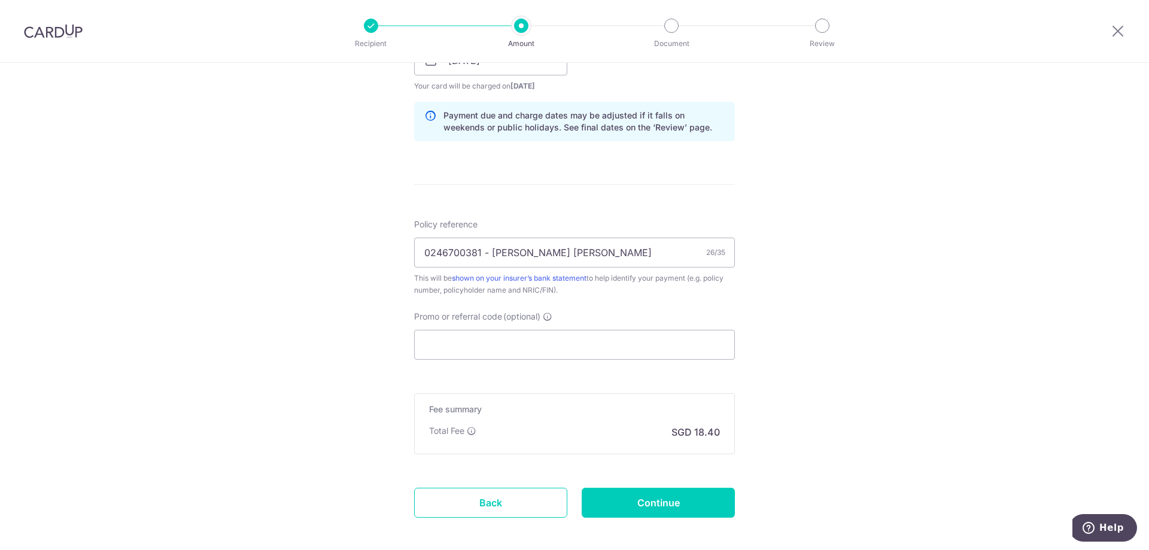
scroll to position [645, 0]
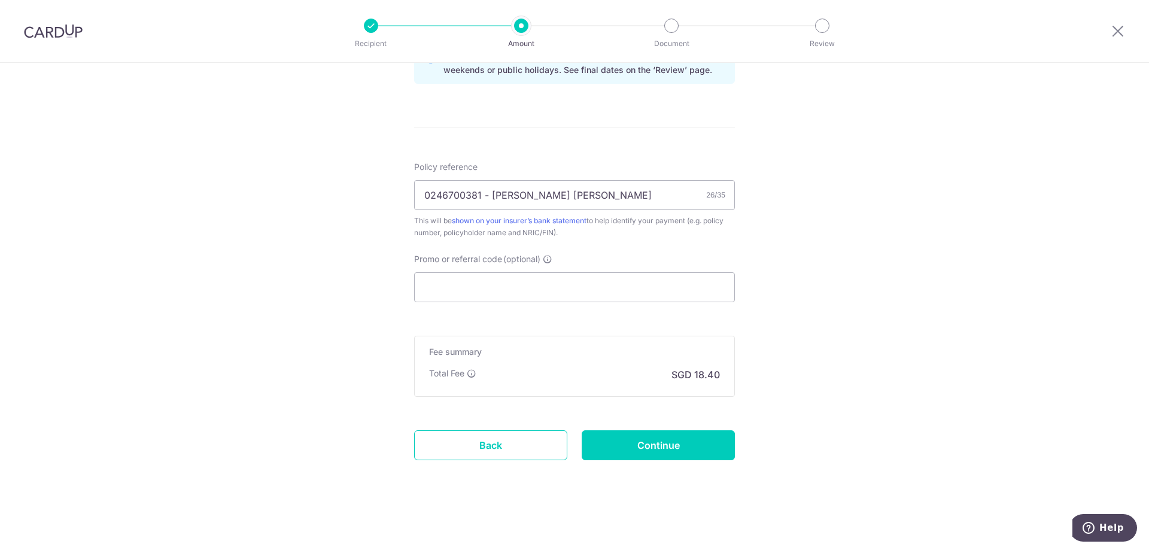
click at [657, 441] on input "Continue" at bounding box center [658, 445] width 153 height 30
type input "Create Schedule"
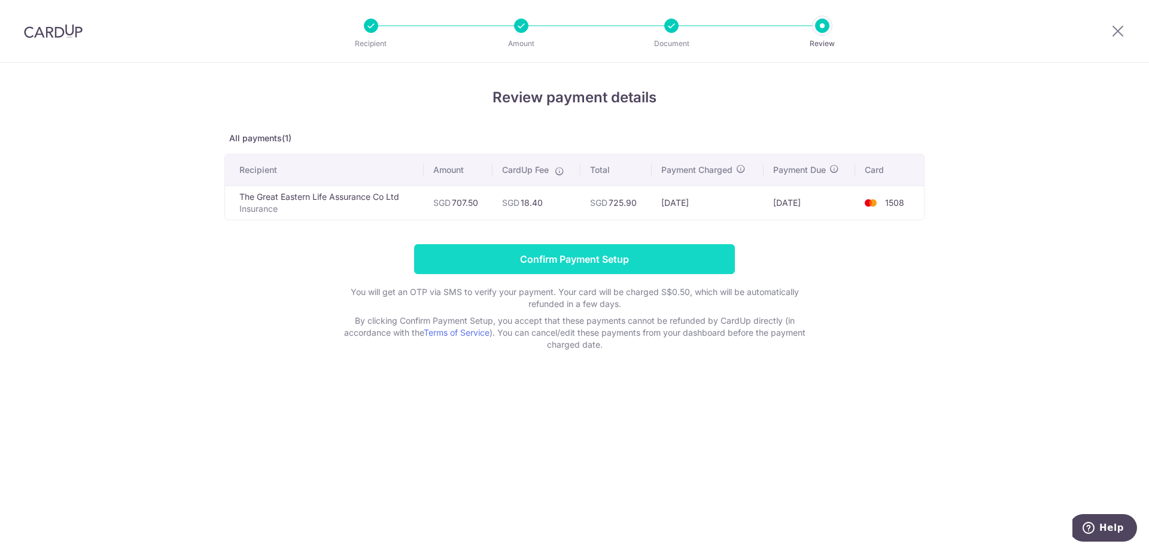
click at [594, 261] on input "Confirm Payment Setup" at bounding box center [574, 259] width 321 height 30
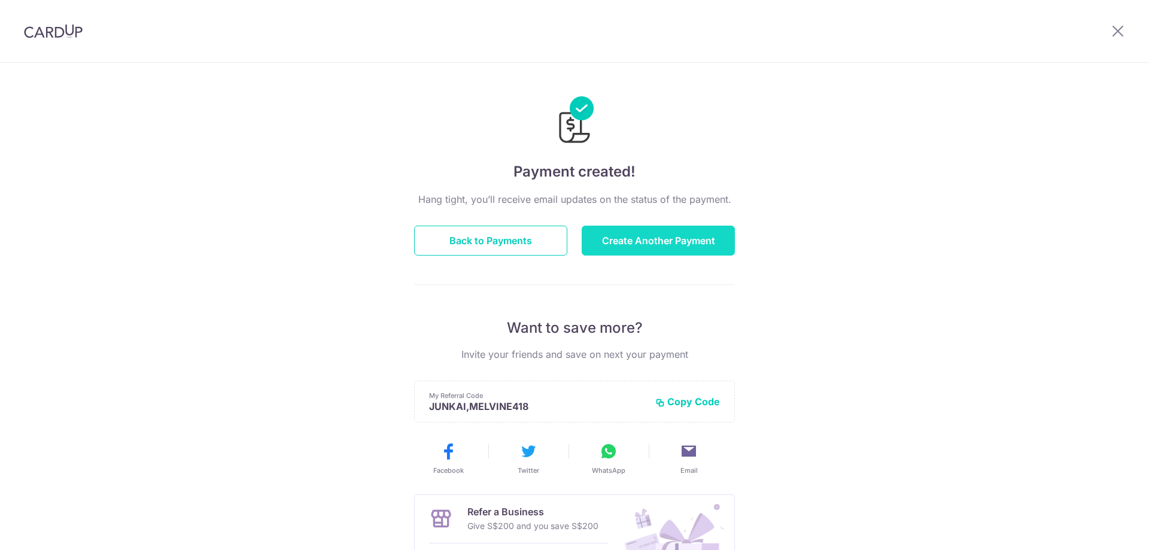
click at [644, 240] on button "Create Another Payment" at bounding box center [658, 241] width 153 height 30
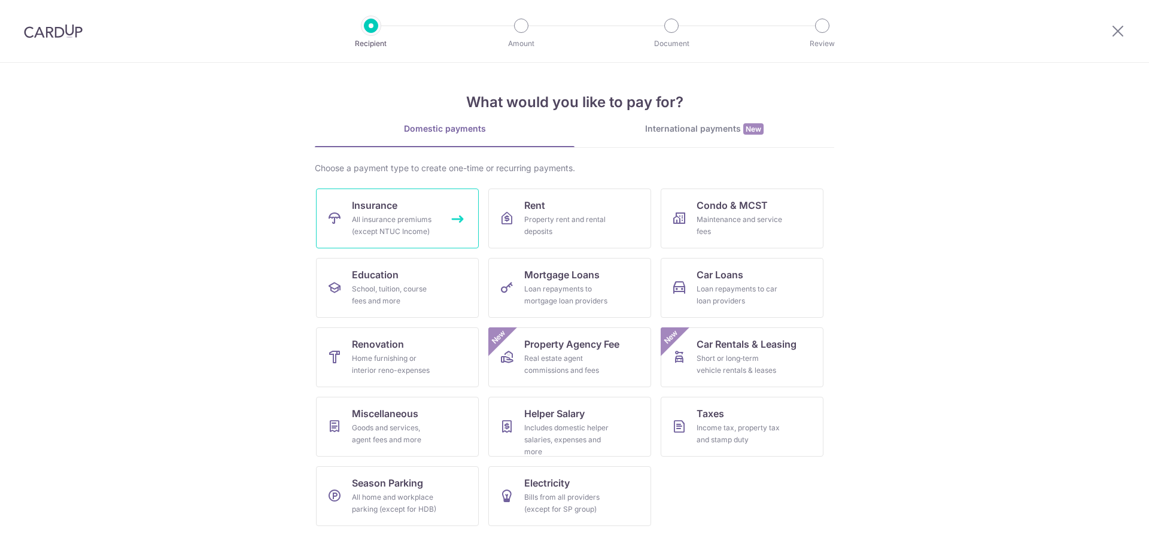
click at [394, 214] on div "All insurance premiums (except NTUC Income)" at bounding box center [395, 226] width 86 height 24
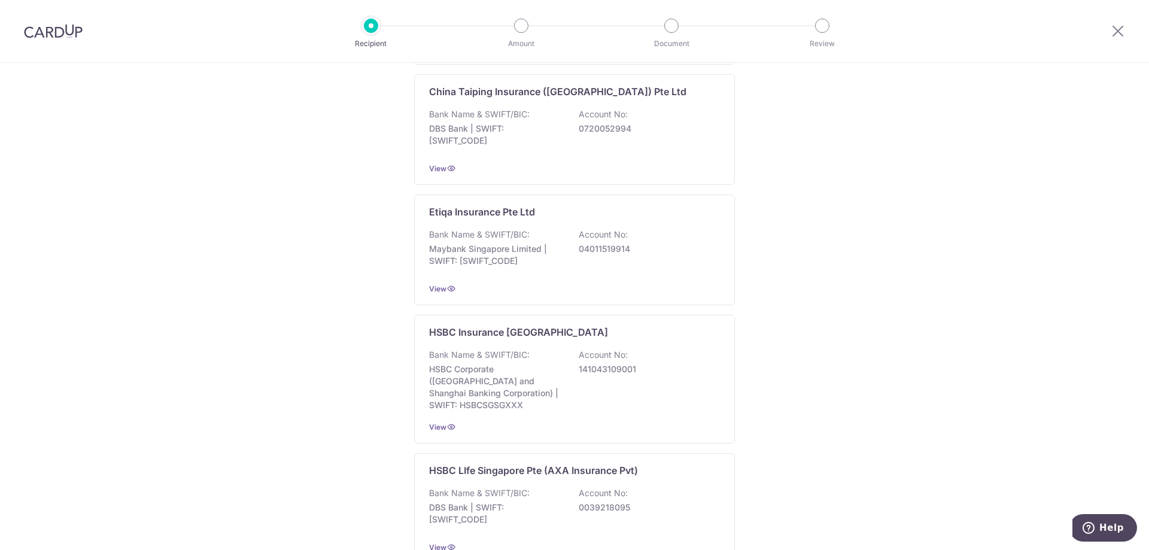
scroll to position [120, 0]
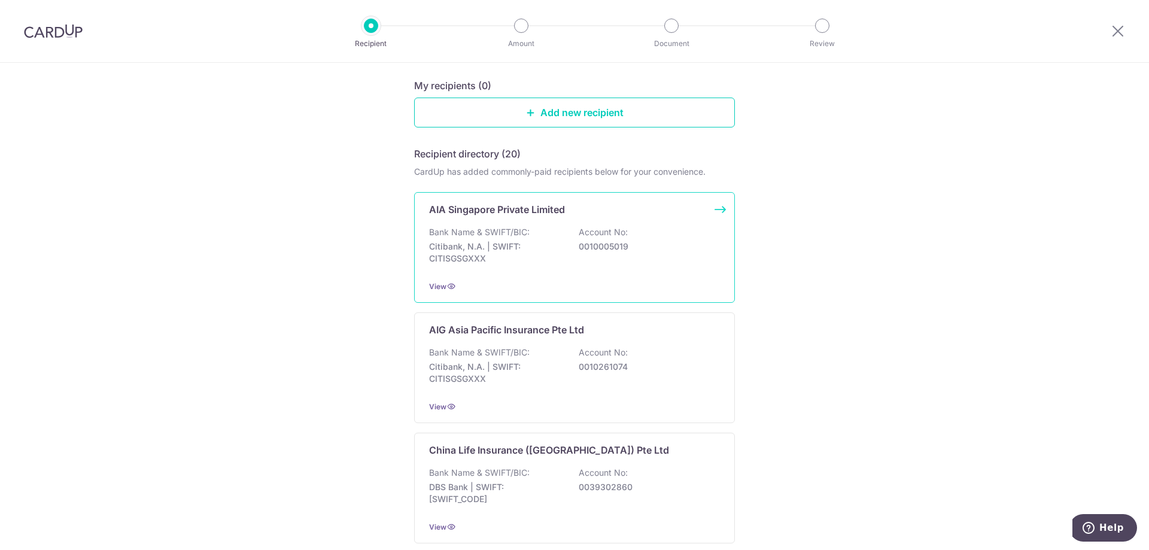
click at [521, 230] on p "Bank Name & SWIFT/BIC:" at bounding box center [479, 232] width 101 height 12
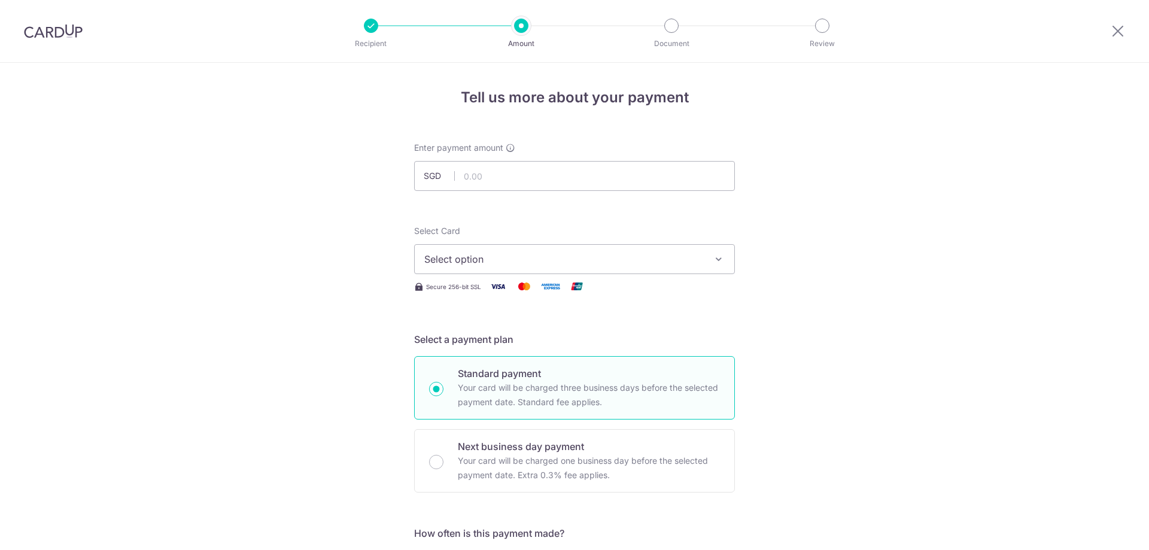
click at [507, 175] on input "text" at bounding box center [574, 176] width 321 height 30
type input "1,801.00"
click at [478, 258] on span "Select option" at bounding box center [563, 259] width 279 height 14
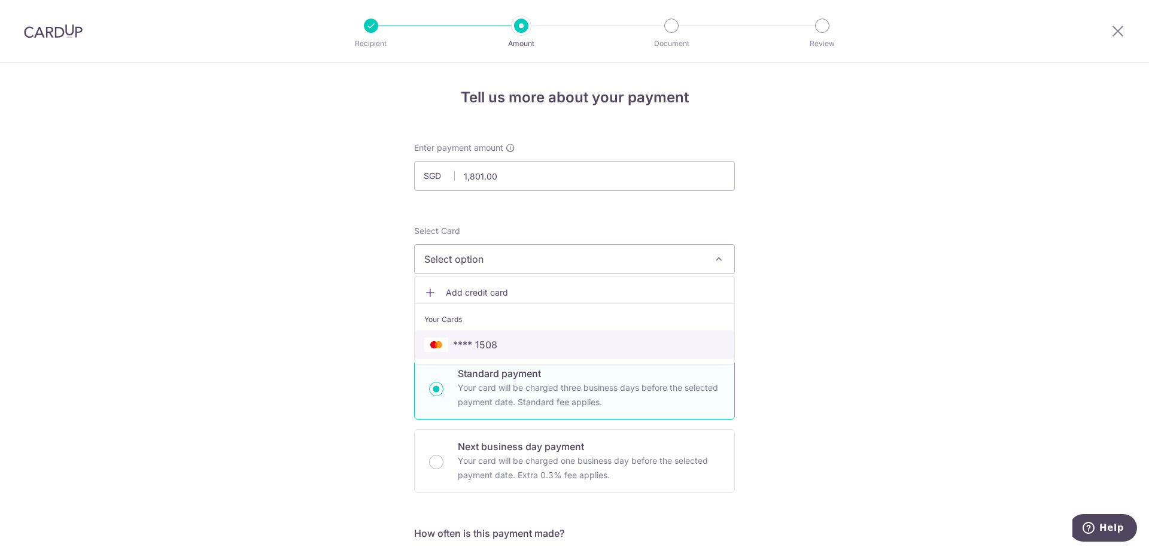
click at [485, 343] on span "**** 1508" at bounding box center [475, 345] width 44 height 14
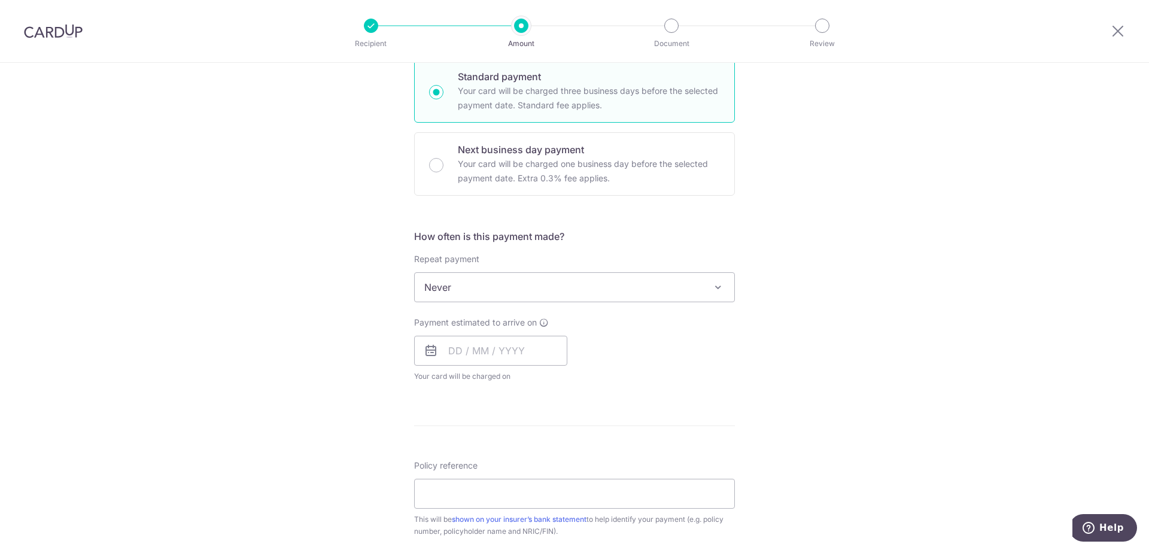
scroll to position [299, 0]
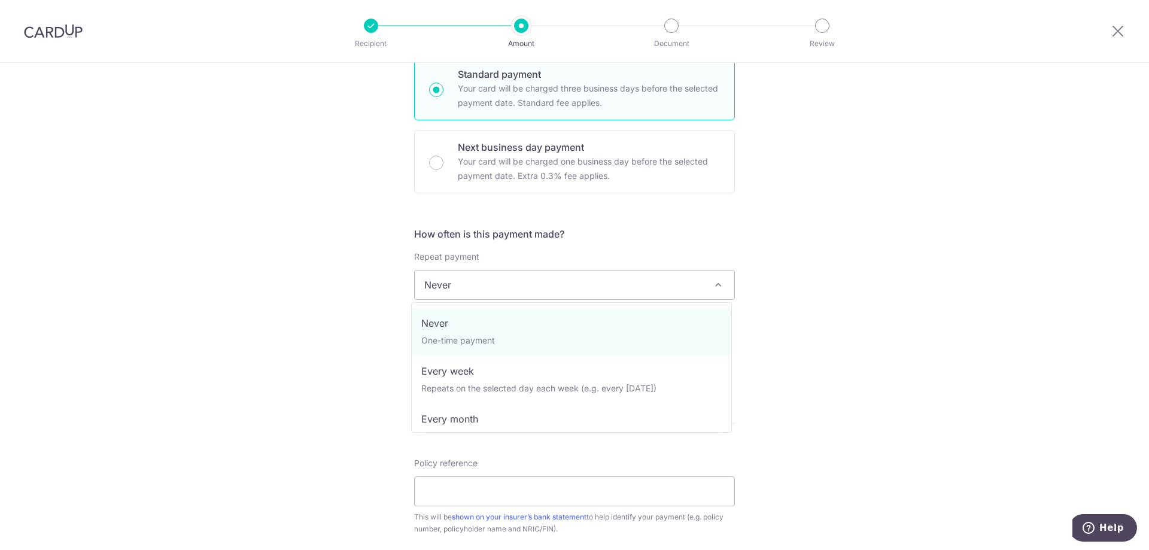
click at [485, 287] on span "Never" at bounding box center [575, 285] width 320 height 29
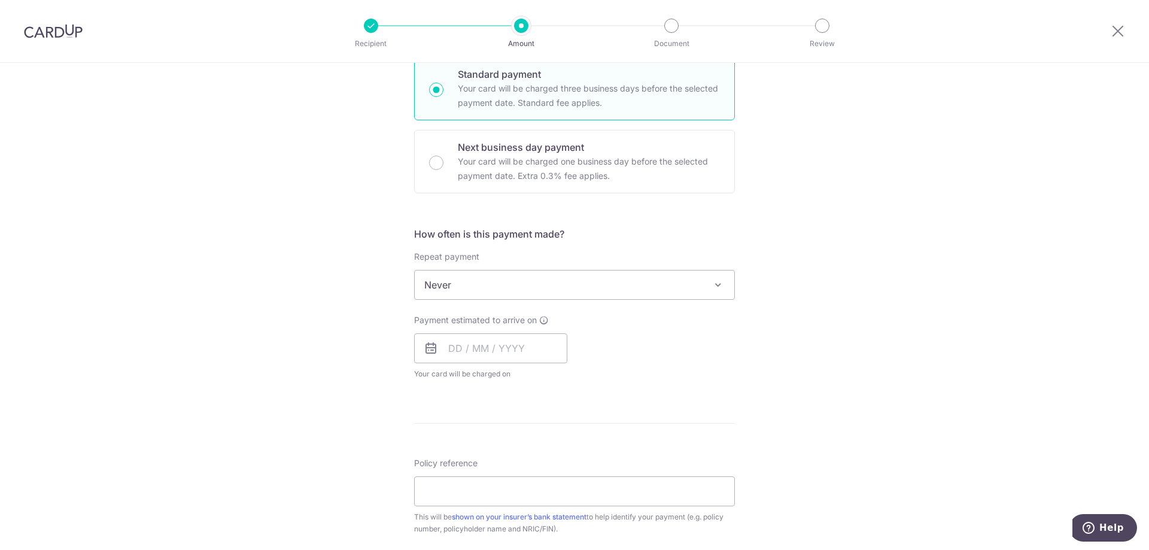
click at [292, 313] on div "Tell us more about your payment Enter payment amount SGD 1,801.00 1801.00 Selec…" at bounding box center [574, 305] width 1149 height 1083
click at [460, 349] on input "text" at bounding box center [490, 348] width 153 height 30
click at [531, 456] on link "11" at bounding box center [534, 457] width 19 height 19
type input "[DATE]"
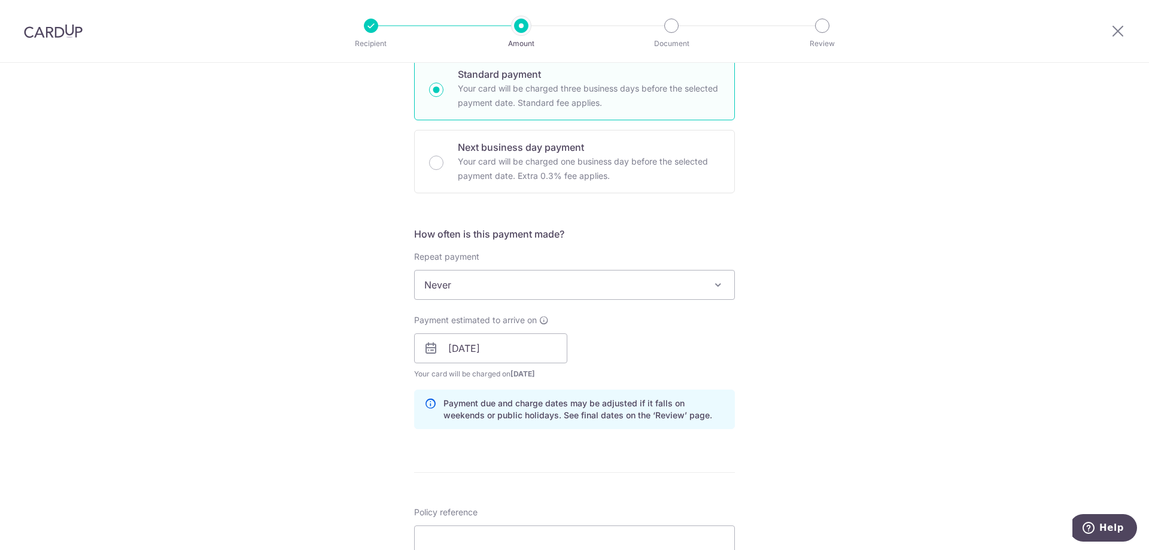
click at [310, 399] on div "Tell us more about your payment Enter payment amount SGD 1,801.00 1801.00 Selec…" at bounding box center [574, 330] width 1149 height 1132
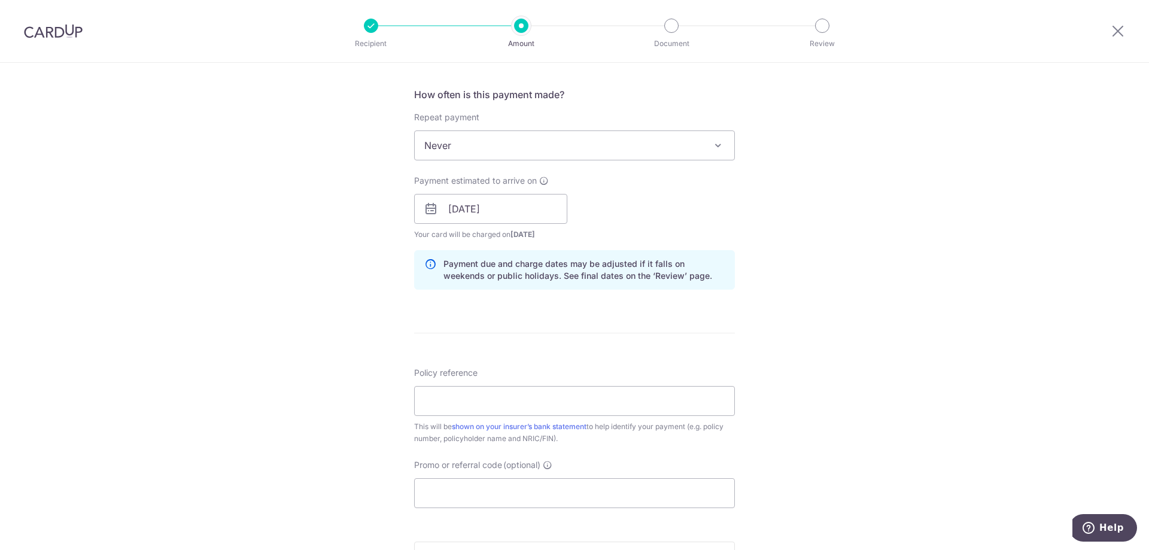
scroll to position [479, 0]
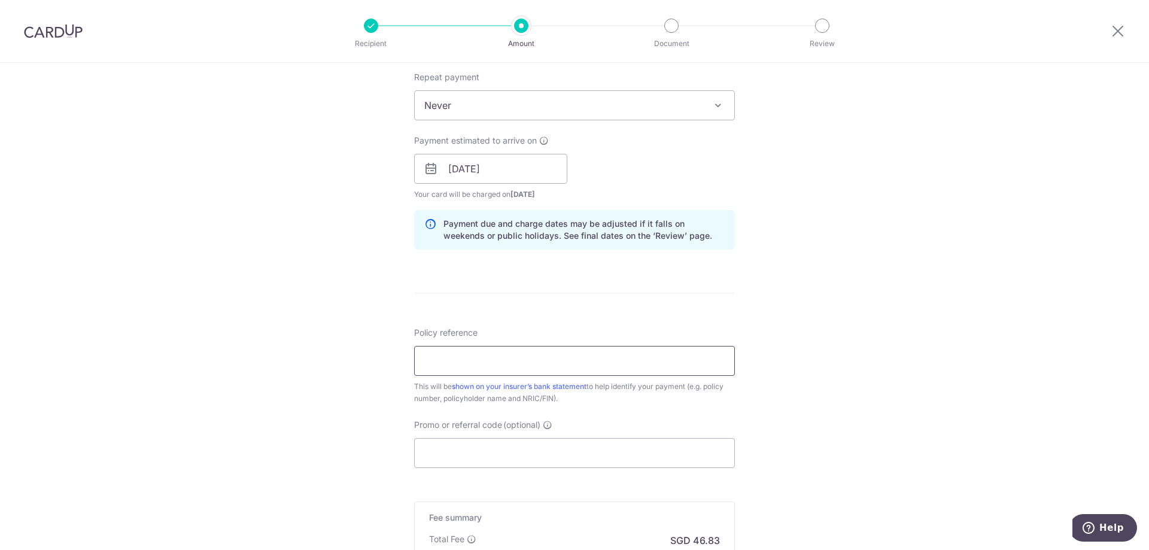
click at [448, 357] on input "Policy reference" at bounding box center [574, 361] width 321 height 30
type input "L544630114 - Lee Pei Zheng"
click at [324, 395] on div "Tell us more about your payment Enter payment amount SGD 1,801.00 1801.00 Selec…" at bounding box center [574, 150] width 1149 height 1132
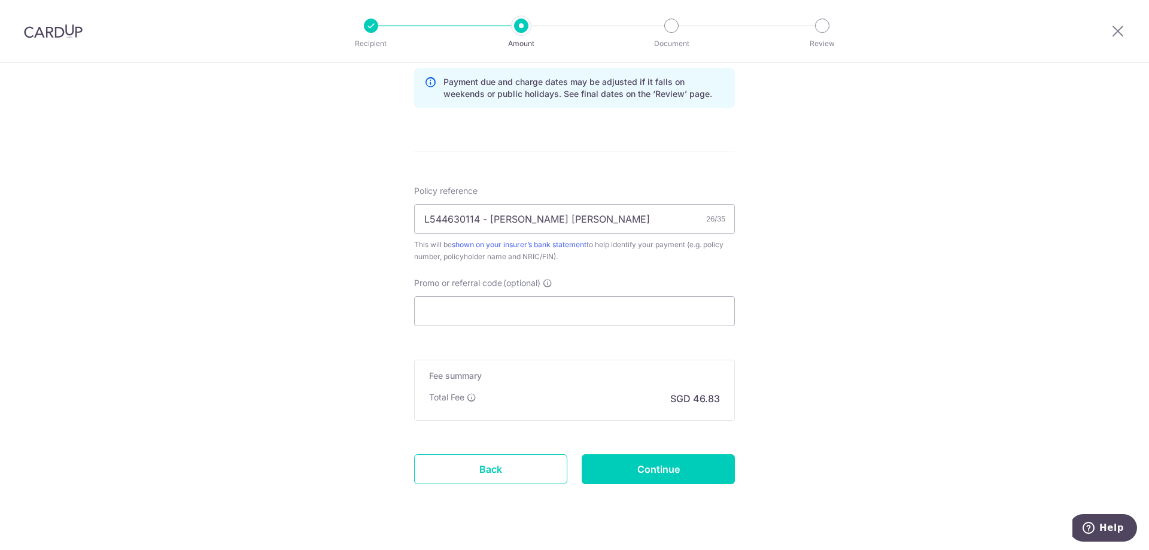
scroll to position [645, 0]
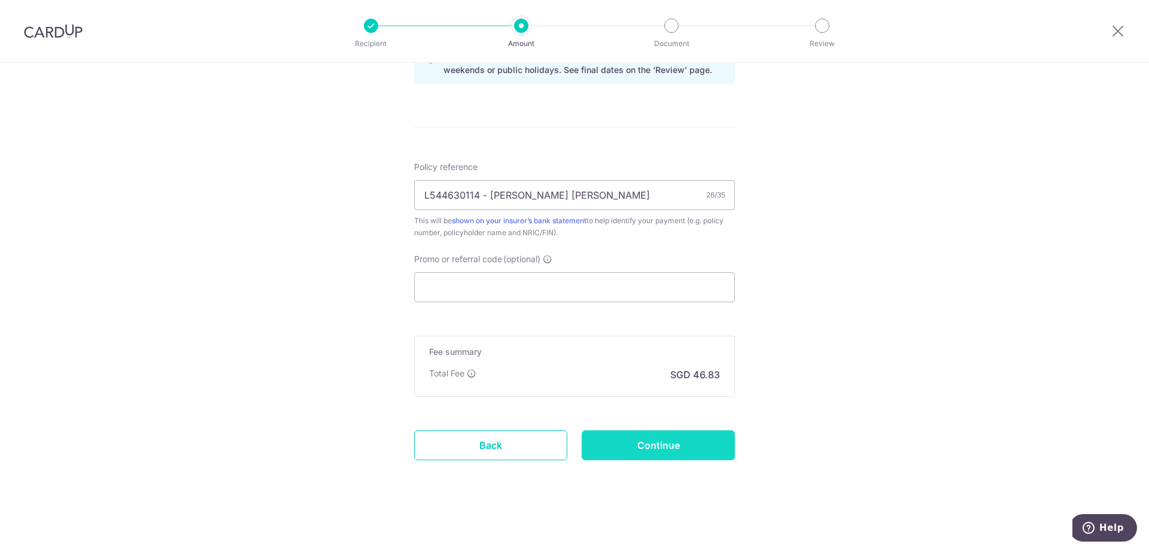
click at [661, 449] on input "Continue" at bounding box center [658, 445] width 153 height 30
type input "Create Schedule"
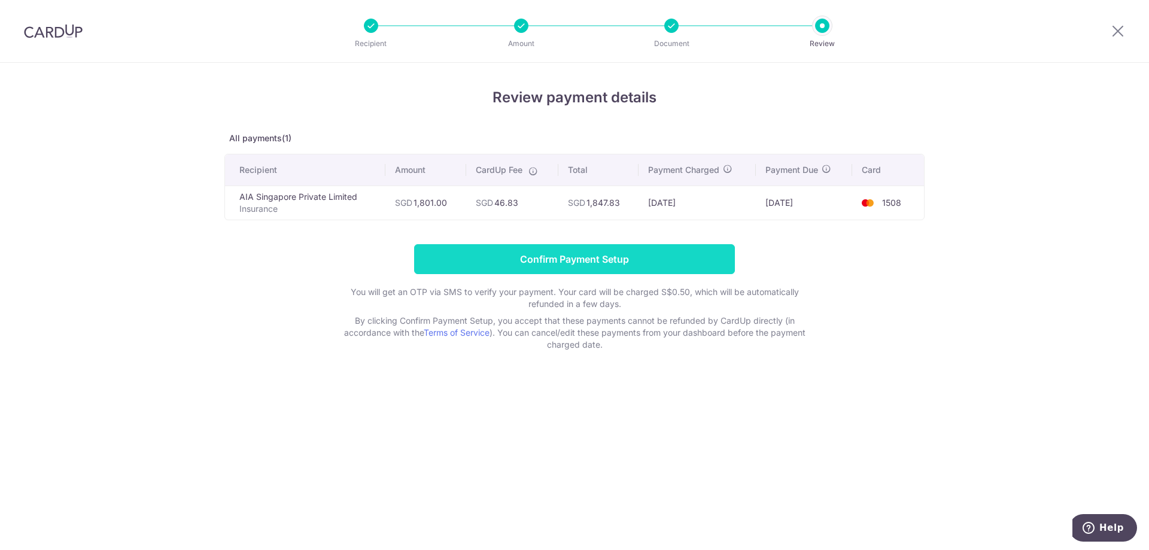
click at [586, 257] on input "Confirm Payment Setup" at bounding box center [574, 259] width 321 height 30
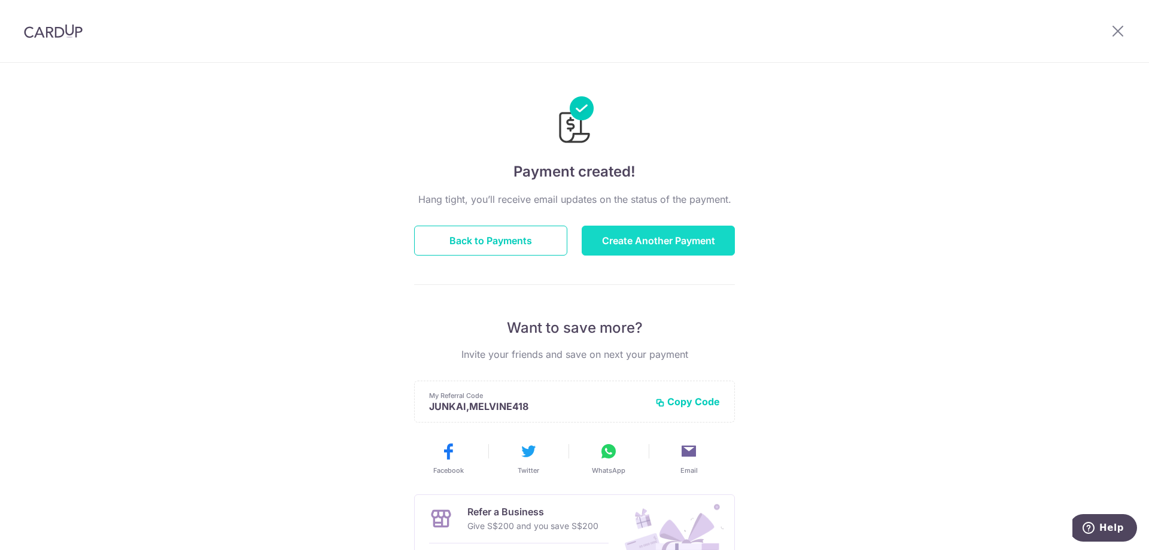
click at [627, 242] on button "Create Another Payment" at bounding box center [658, 241] width 153 height 30
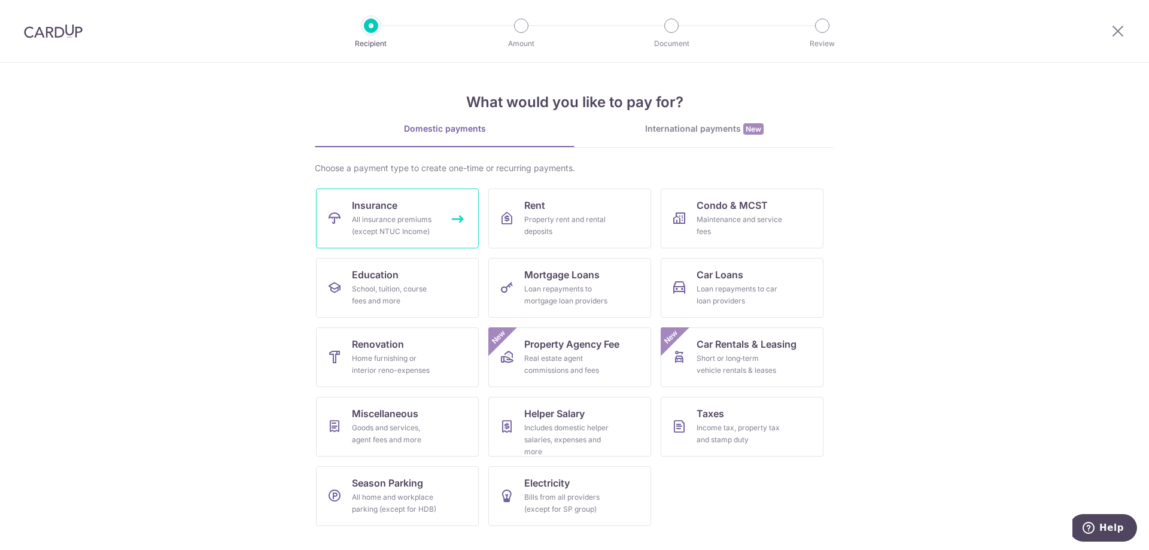
click at [393, 212] on span "Insurance" at bounding box center [374, 205] width 45 height 14
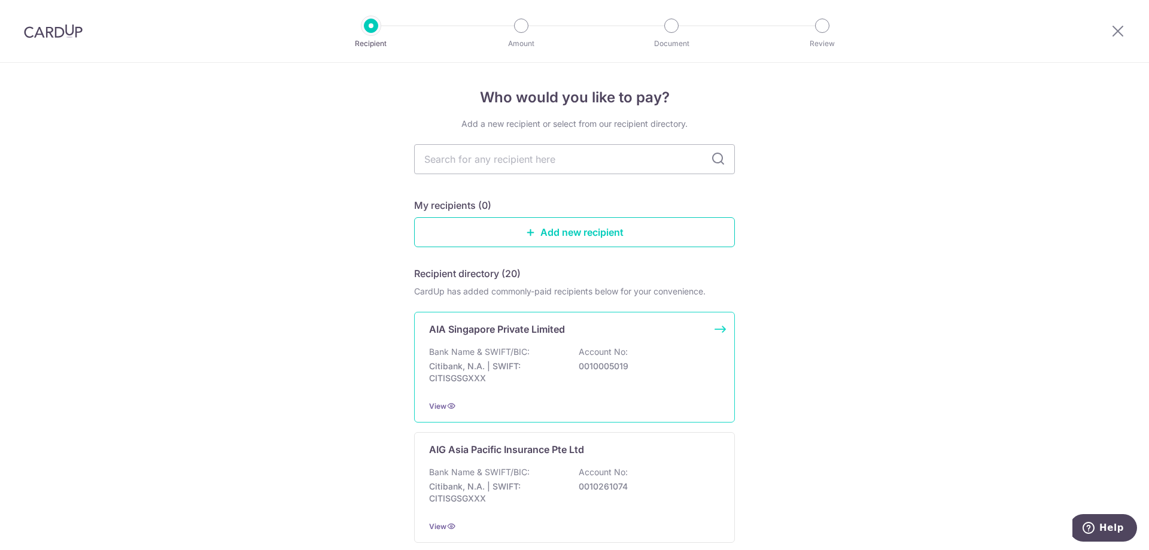
click at [494, 355] on p "Bank Name & SWIFT/BIC:" at bounding box center [479, 352] width 101 height 12
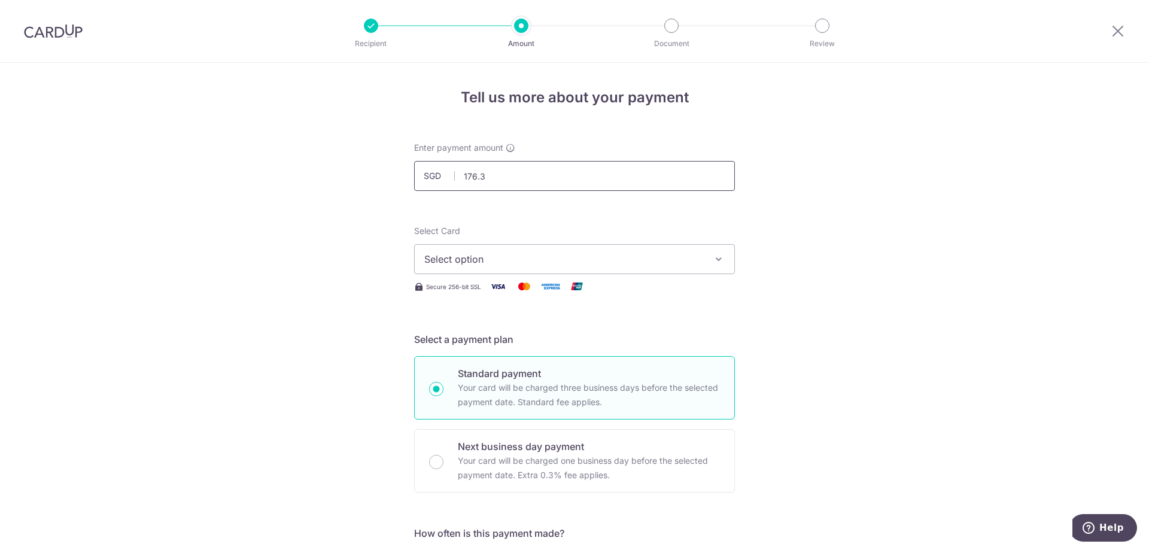
type input "176.33"
click at [491, 249] on button "Select option" at bounding box center [574, 259] width 321 height 30
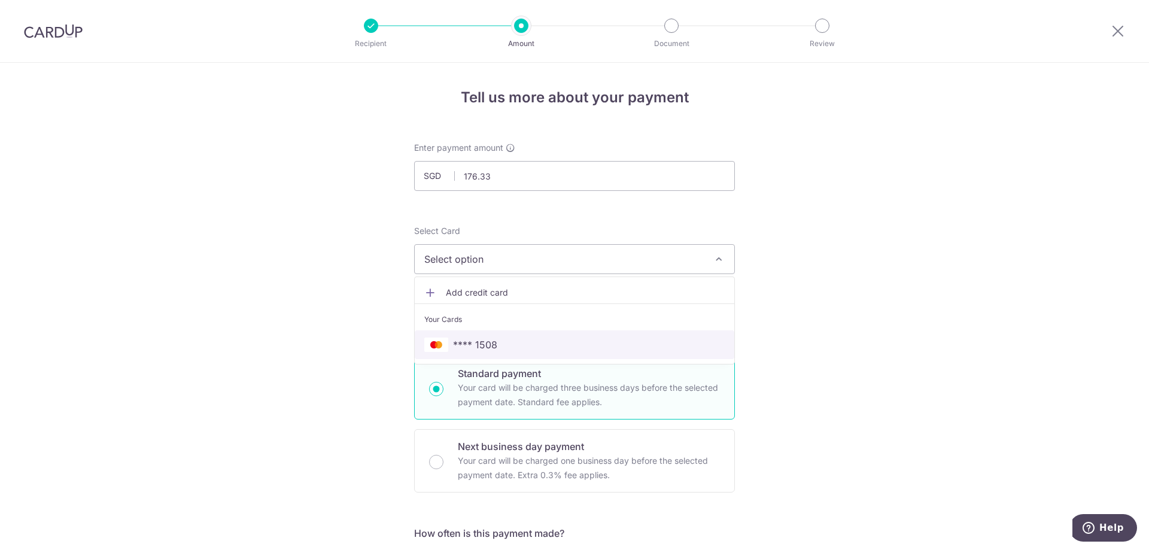
click at [485, 344] on span "**** 1508" at bounding box center [475, 345] width 44 height 14
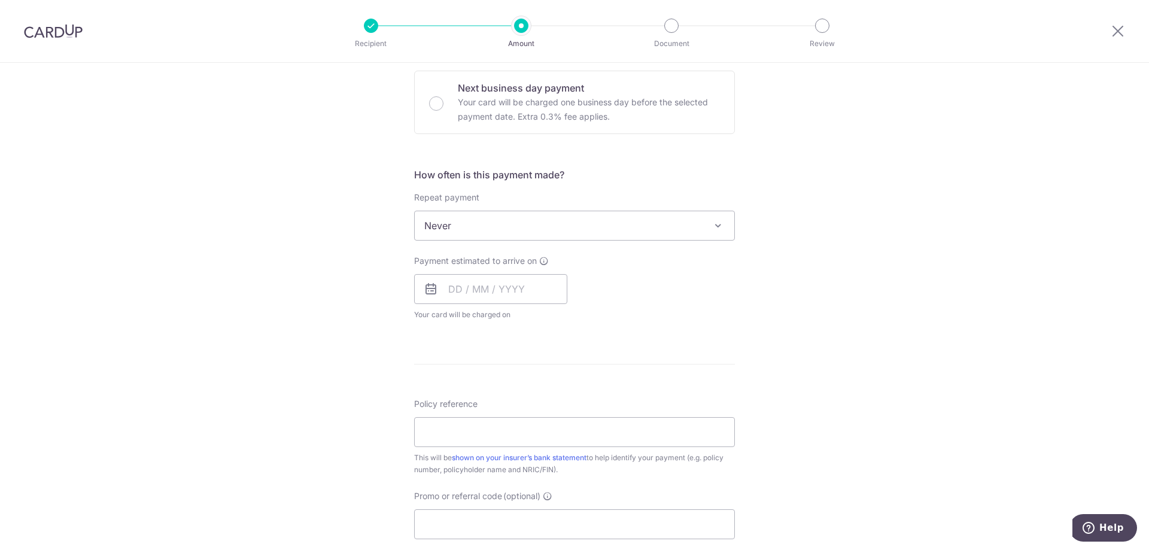
scroll to position [359, 0]
click at [474, 292] on input "text" at bounding box center [490, 289] width 153 height 30
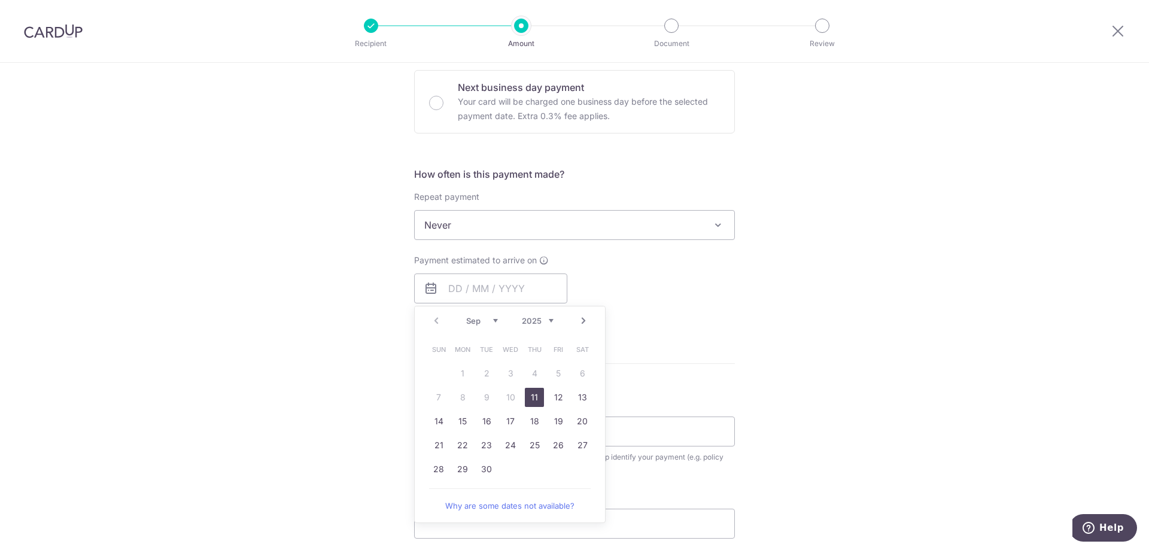
click at [430, 368] on table "Sun Mon Tue Wed Thu Fri Sat 1 2 3 4 5 6 7 8 9 10 11 12 13 14 15 16 17 18 19 20 …" at bounding box center [511, 410] width 168 height 144
click at [531, 396] on link "11" at bounding box center [534, 397] width 19 height 19
type input "[DATE]"
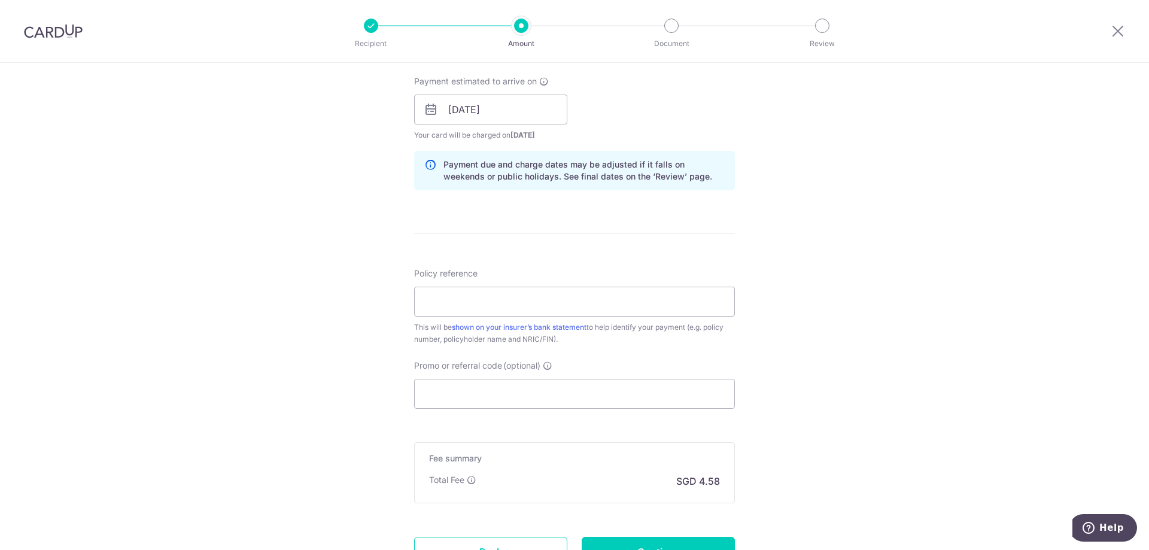
scroll to position [539, 0]
click at [446, 305] on input "Policy reference" at bounding box center [574, 301] width 321 height 30
type input "P558363215 - [PERSON_NAME] [PERSON_NAME]"
click at [338, 348] on div "Tell us more about your payment Enter payment amount SGD 176.33 176.33 Select C…" at bounding box center [574, 90] width 1149 height 1132
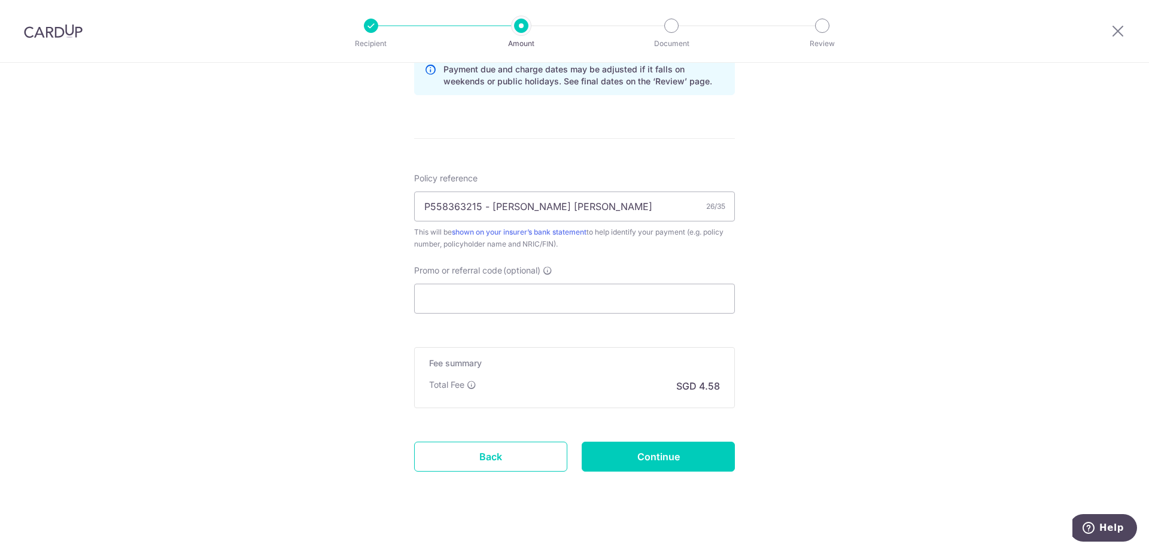
scroll to position [645, 0]
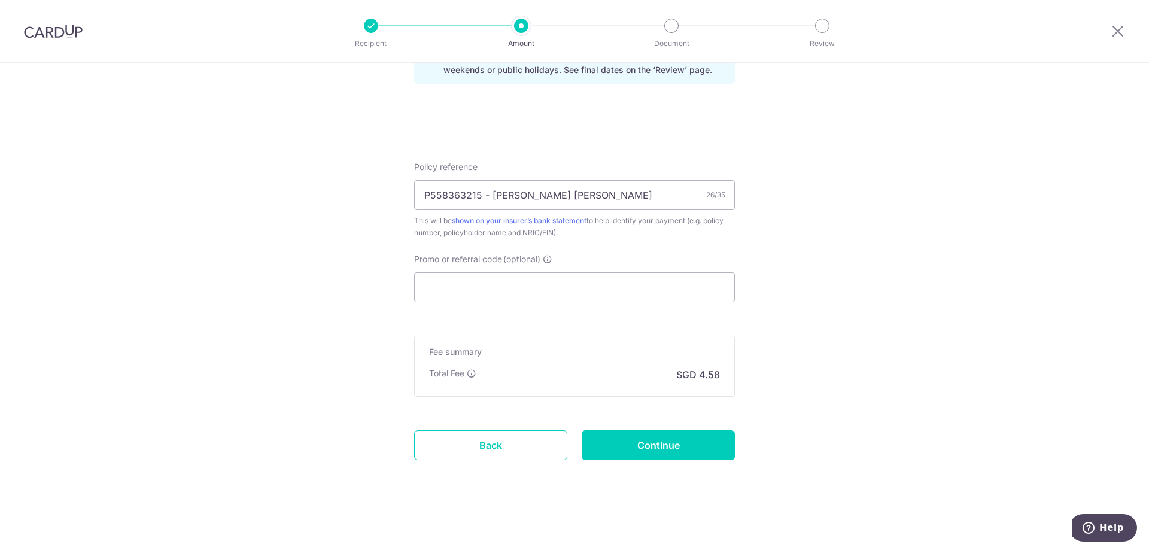
click at [663, 444] on input "Continue" at bounding box center [658, 445] width 153 height 30
type input "Create Schedule"
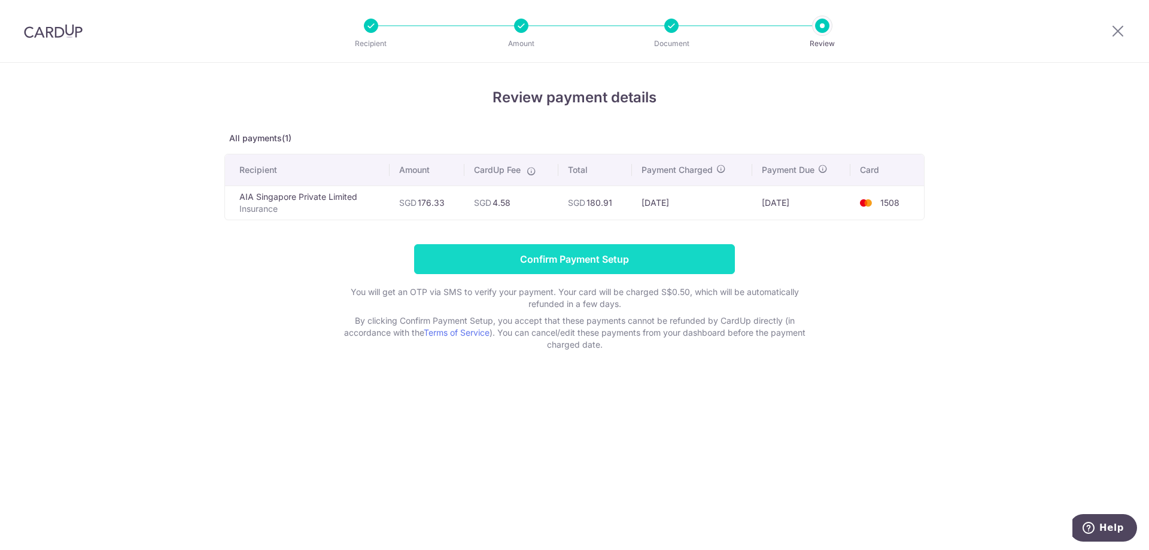
click at [555, 260] on input "Confirm Payment Setup" at bounding box center [574, 259] width 321 height 30
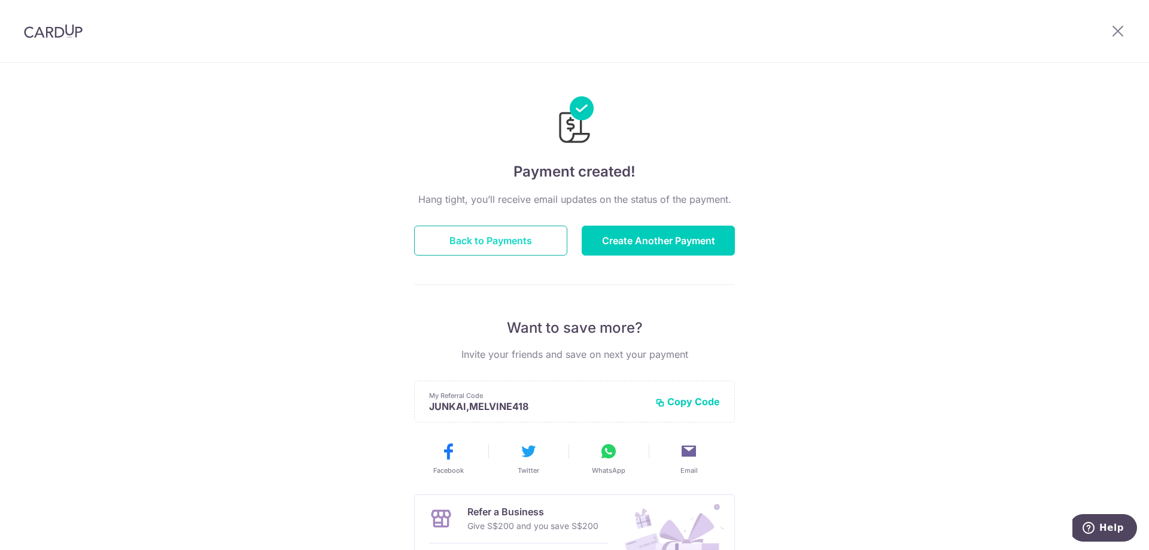
click at [461, 239] on button "Back to Payments" at bounding box center [490, 241] width 153 height 30
